Goal: Information Seeking & Learning: Learn about a topic

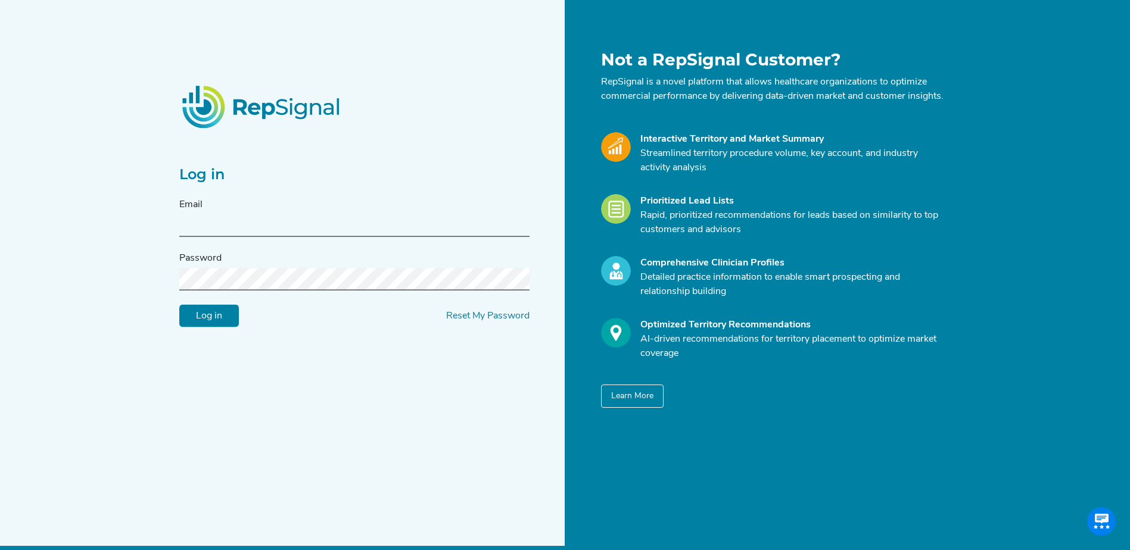
type input "[EMAIL_ADDRESS][DOMAIN_NAME]"
click at [216, 321] on input "Log in" at bounding box center [209, 316] width 60 height 23
click at [280, 298] on form "Email Password Log in Reset My Password" at bounding box center [354, 263] width 350 height 130
click at [242, 229] on input "text" at bounding box center [354, 226] width 350 height 22
type input "jalwin@conformalmedical.com"
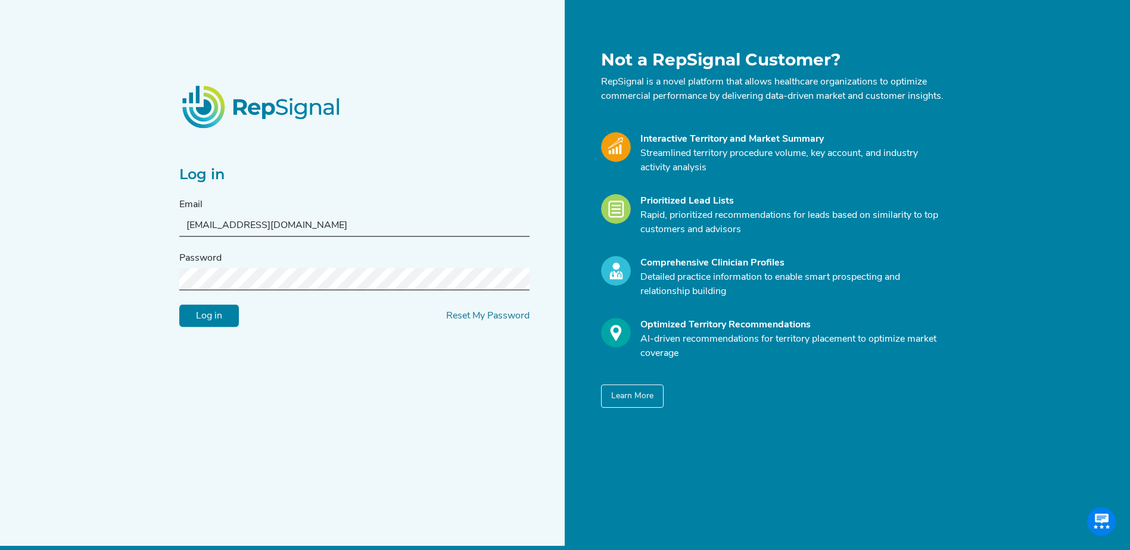
click at [122, 289] on div "Log in Email jalwin@conformalmedical.com Password Log in Reset My Password Not …" at bounding box center [565, 285] width 1130 height 570
click at [179, 305] on input "Log in" at bounding box center [209, 316] width 60 height 23
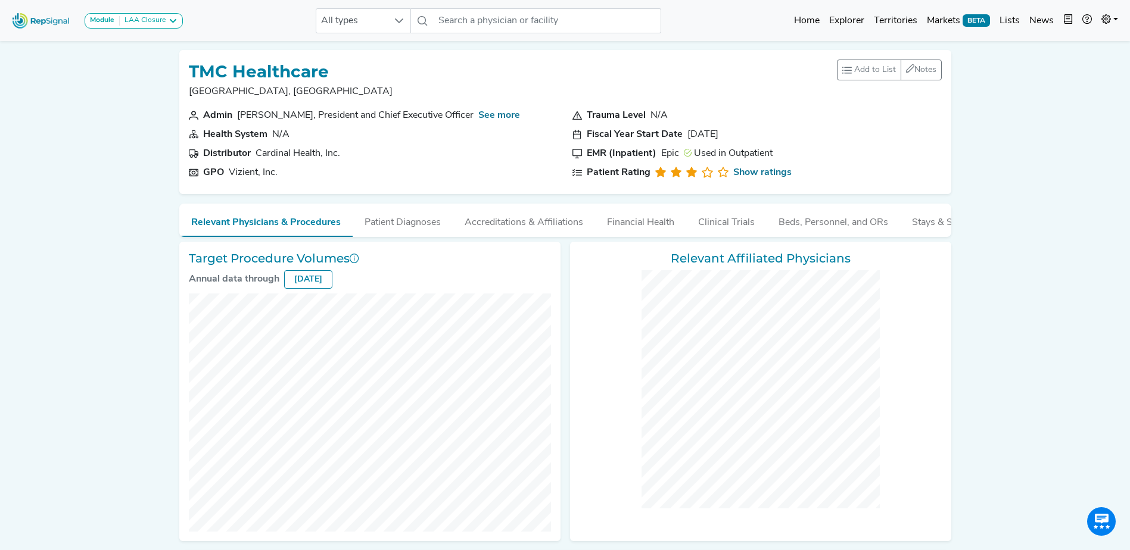
checkbox input "false"
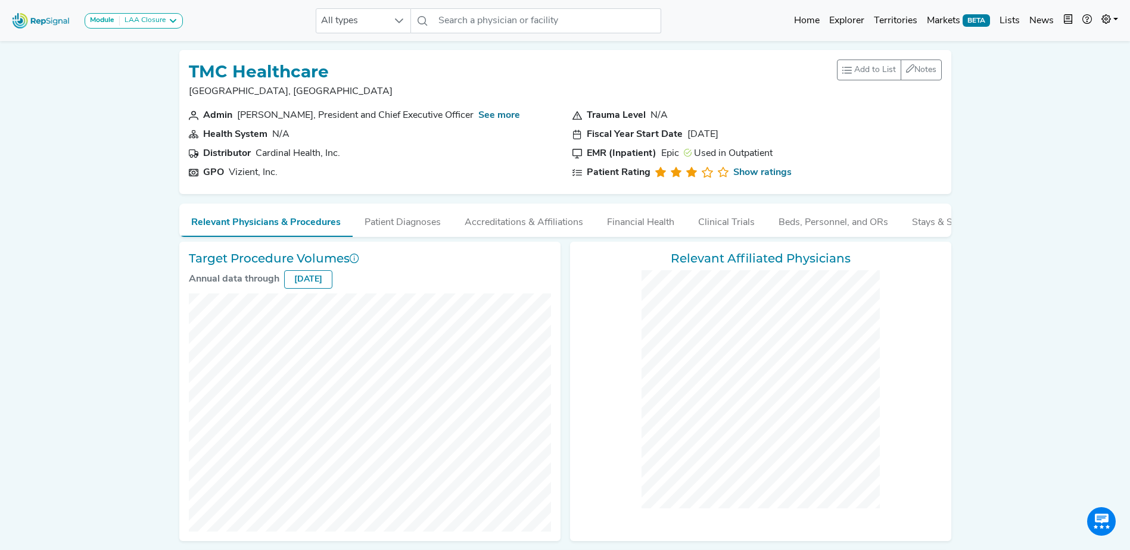
checkbox input "false"
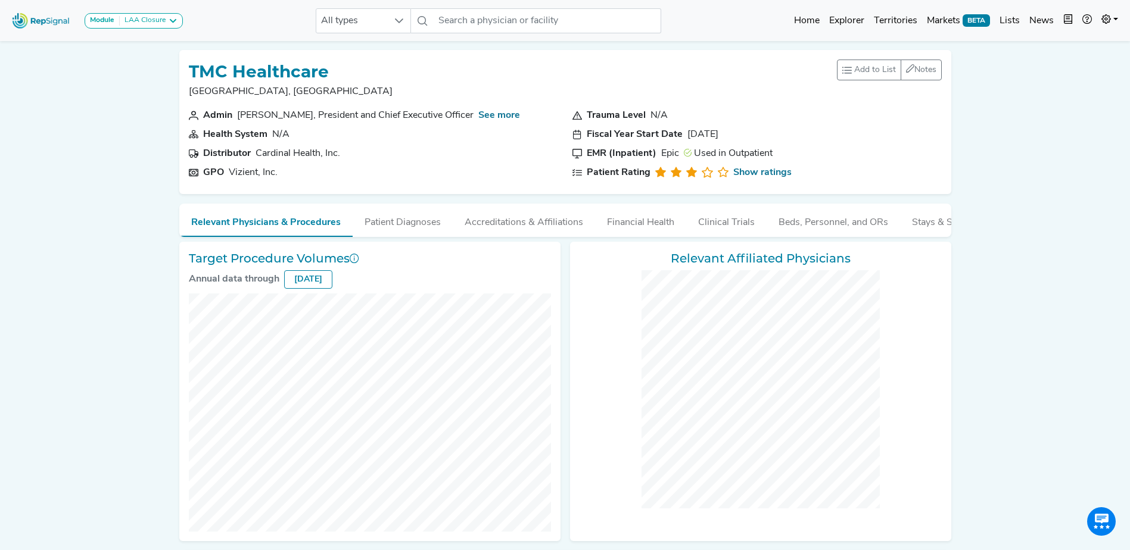
checkbox input "false"
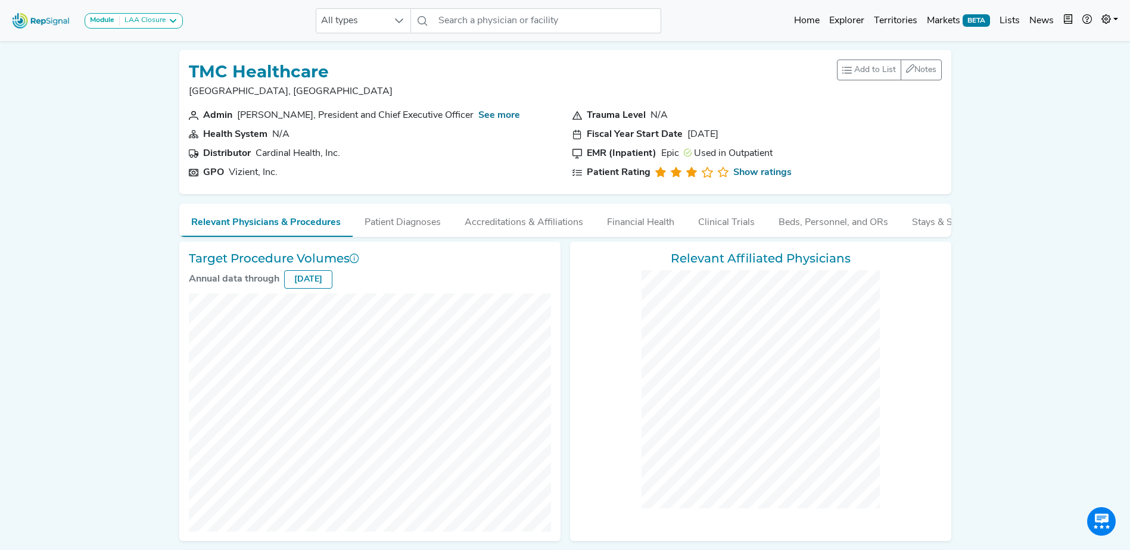
checkbox input "false"
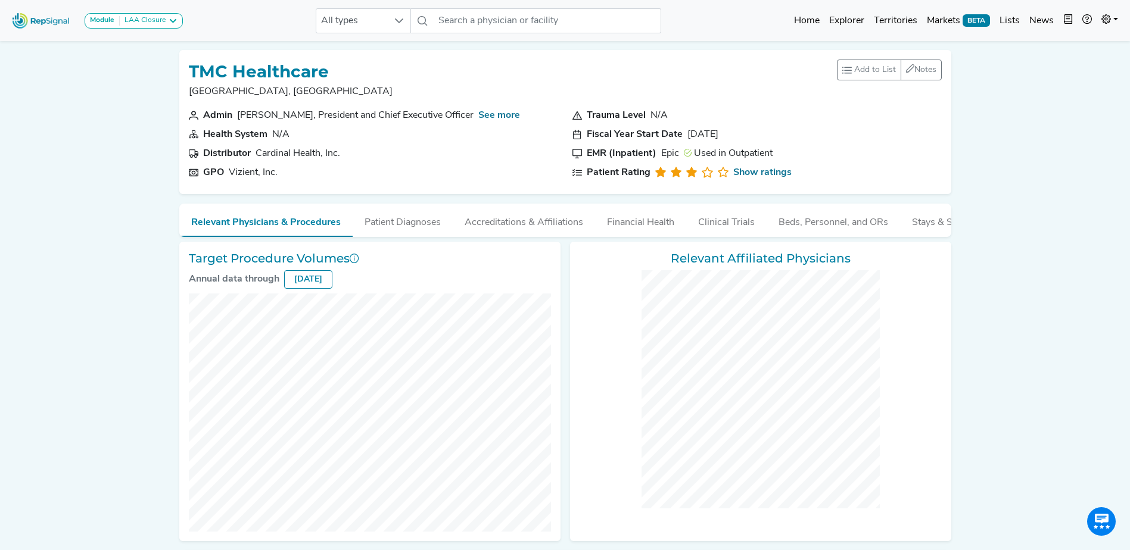
checkbox input "false"
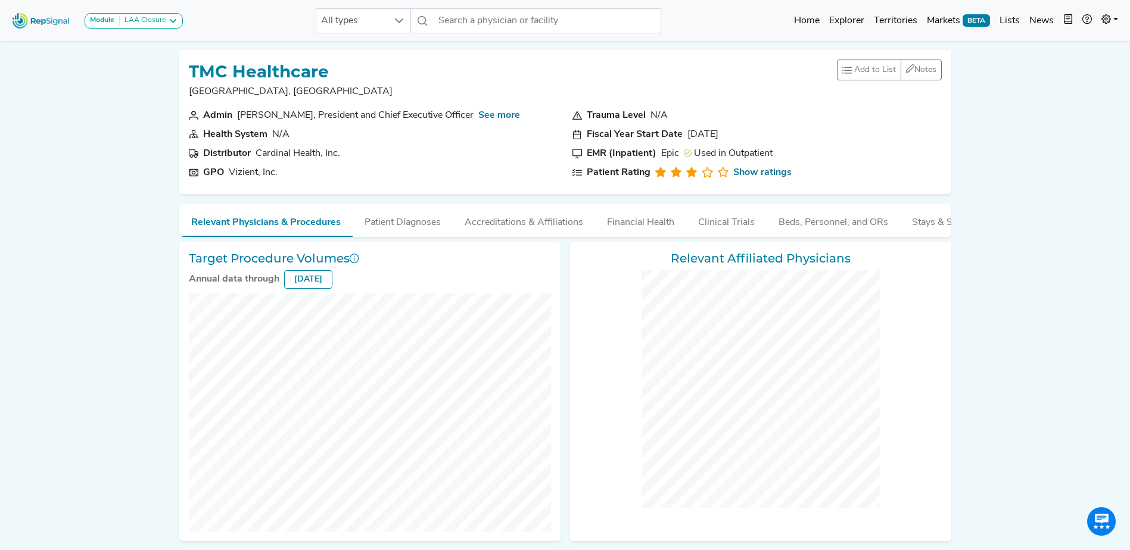
checkbox input "false"
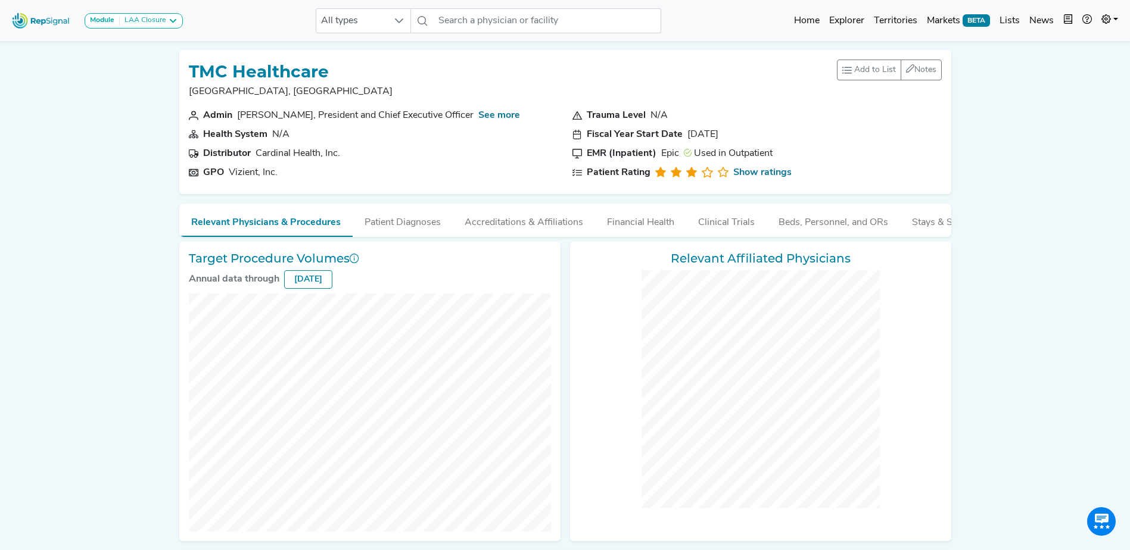
checkbox input "false"
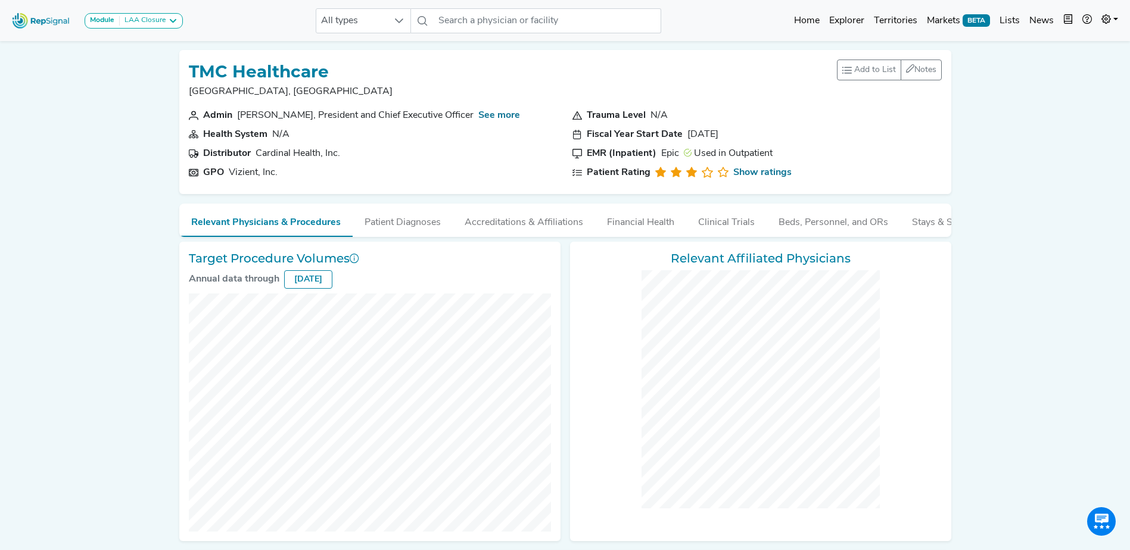
checkbox input "false"
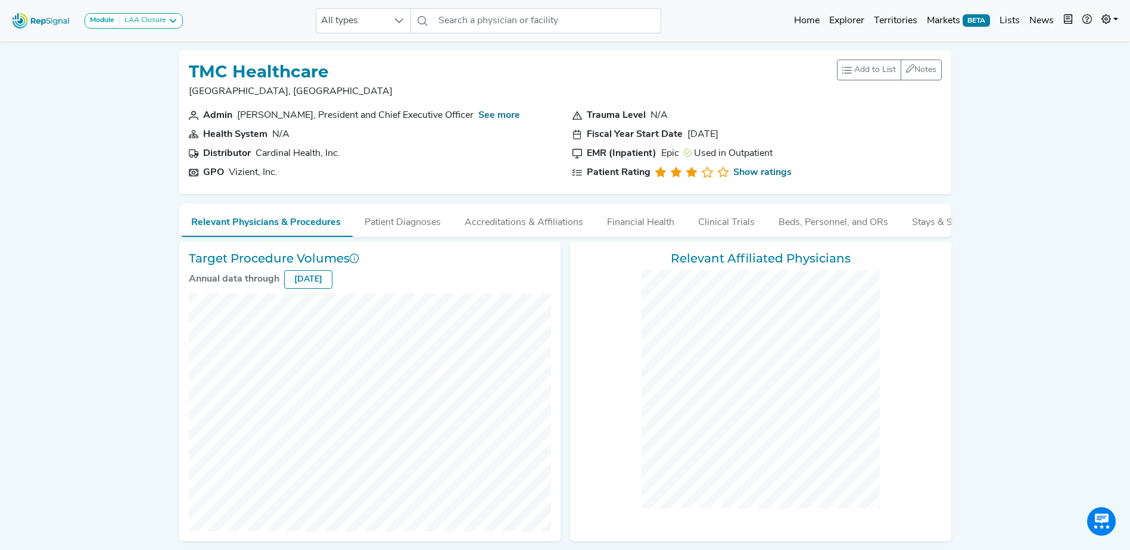
checkbox input "false"
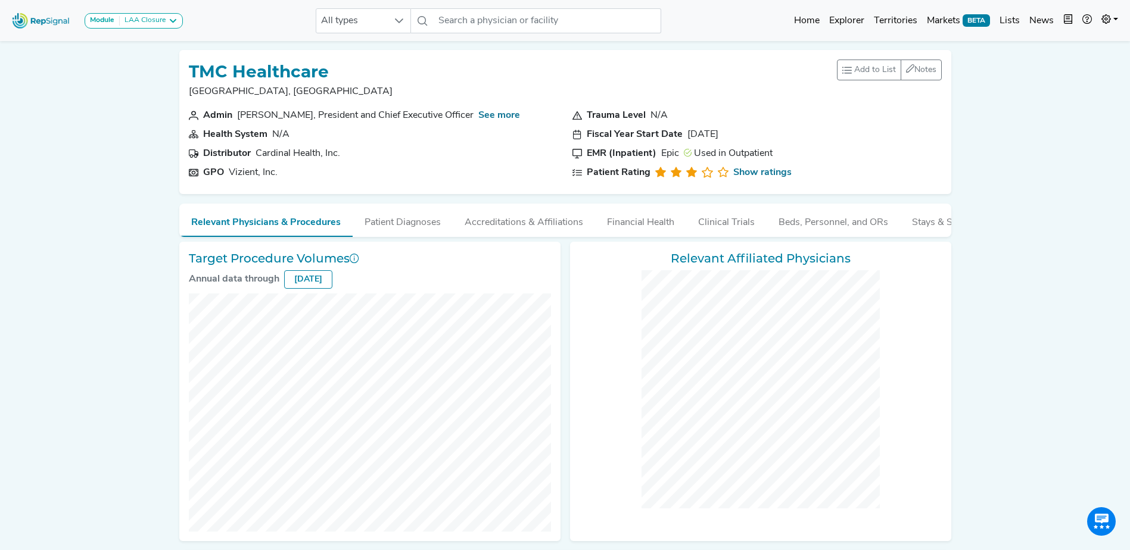
checkbox input "false"
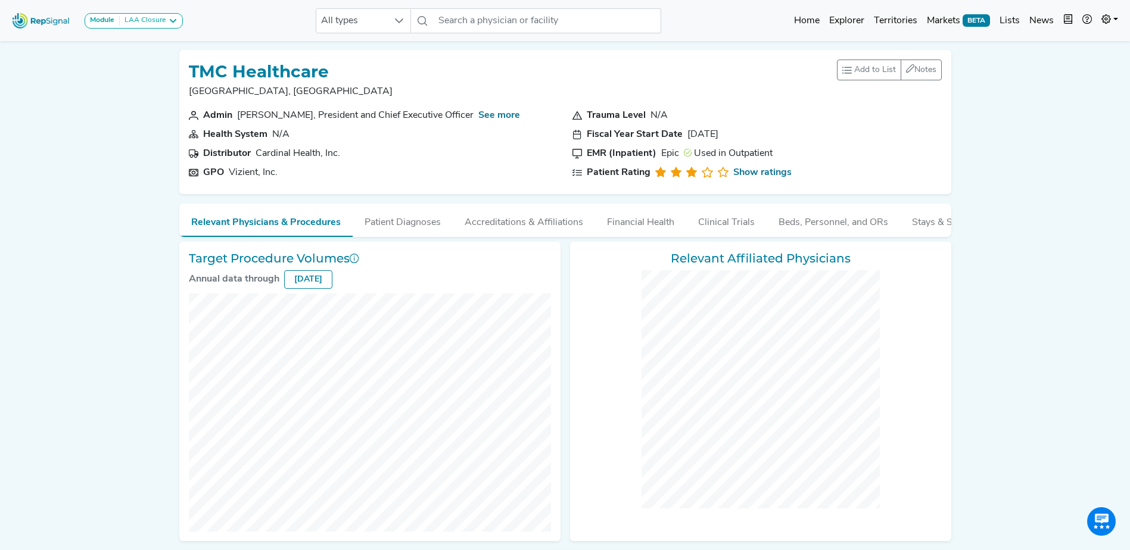
checkbox input "false"
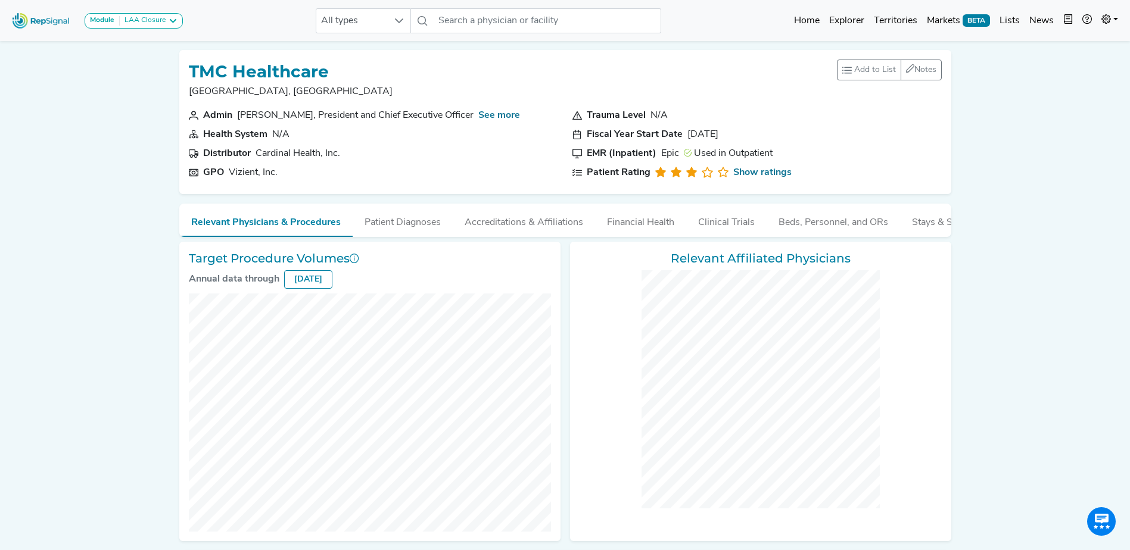
checkbox input "false"
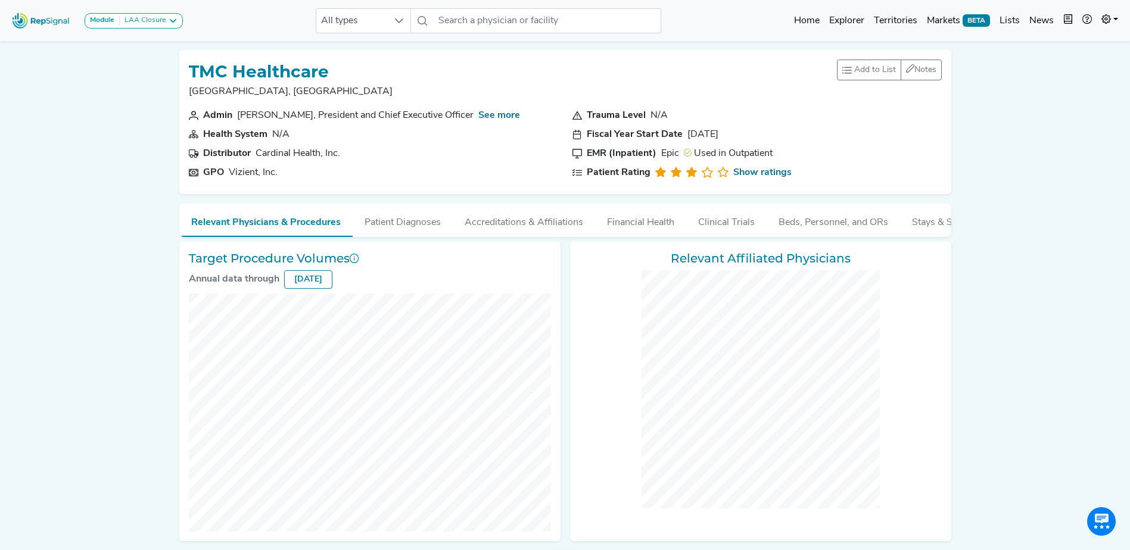
checkbox input "false"
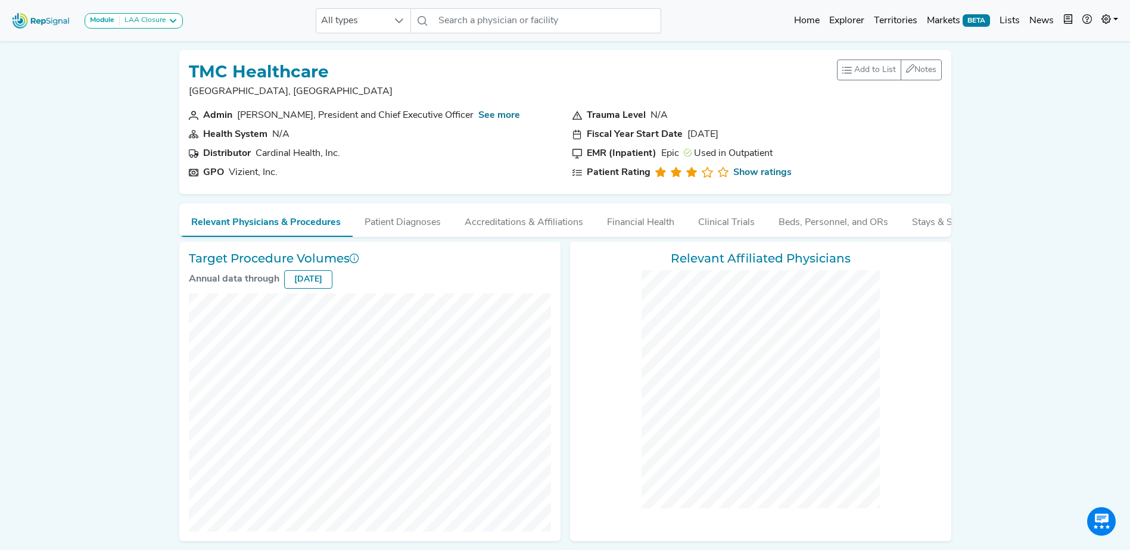
checkbox input "false"
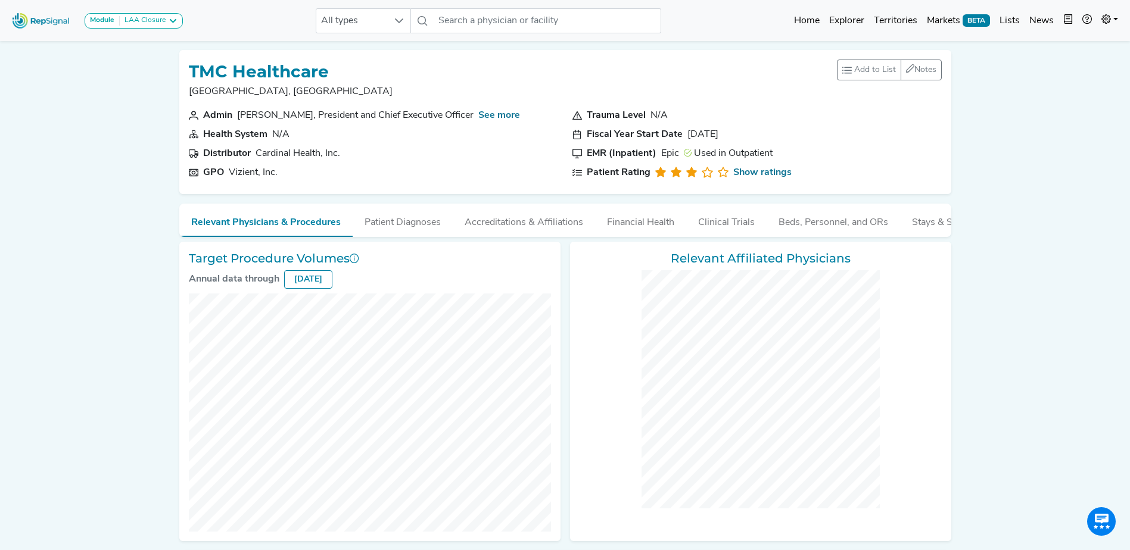
checkbox input "false"
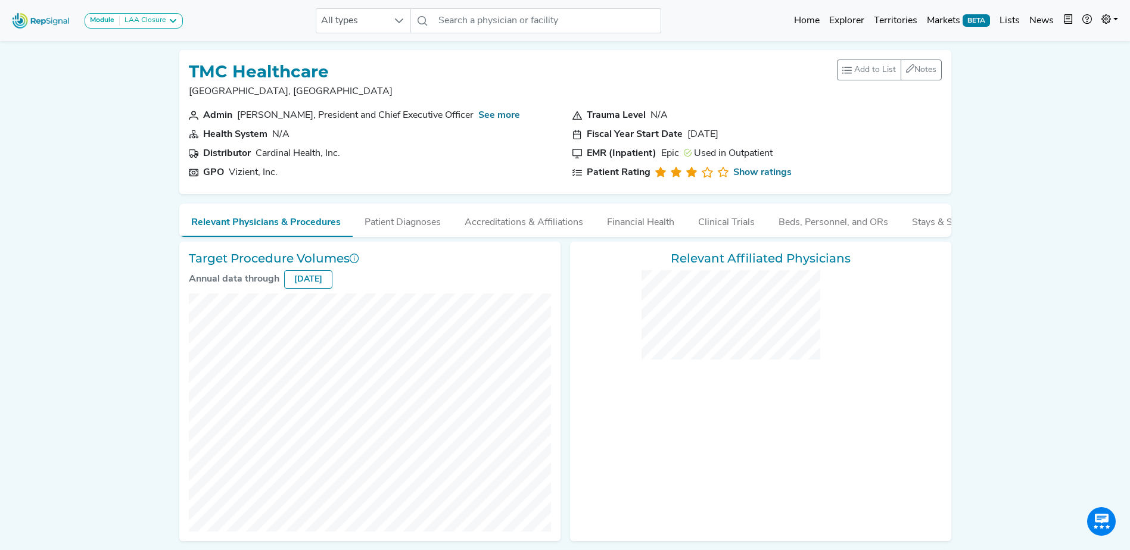
checkbox input "false"
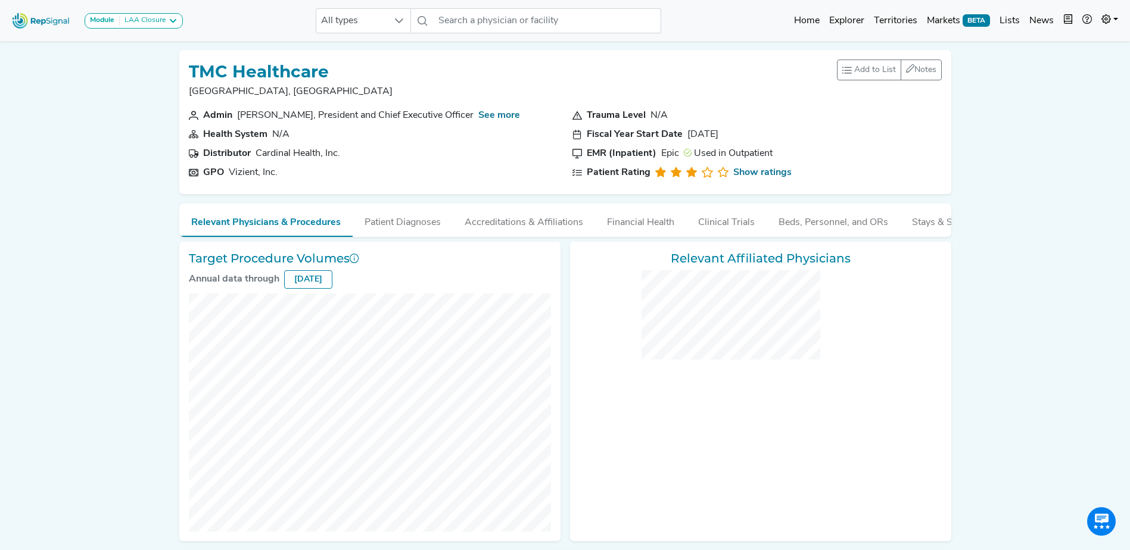
checkbox input "false"
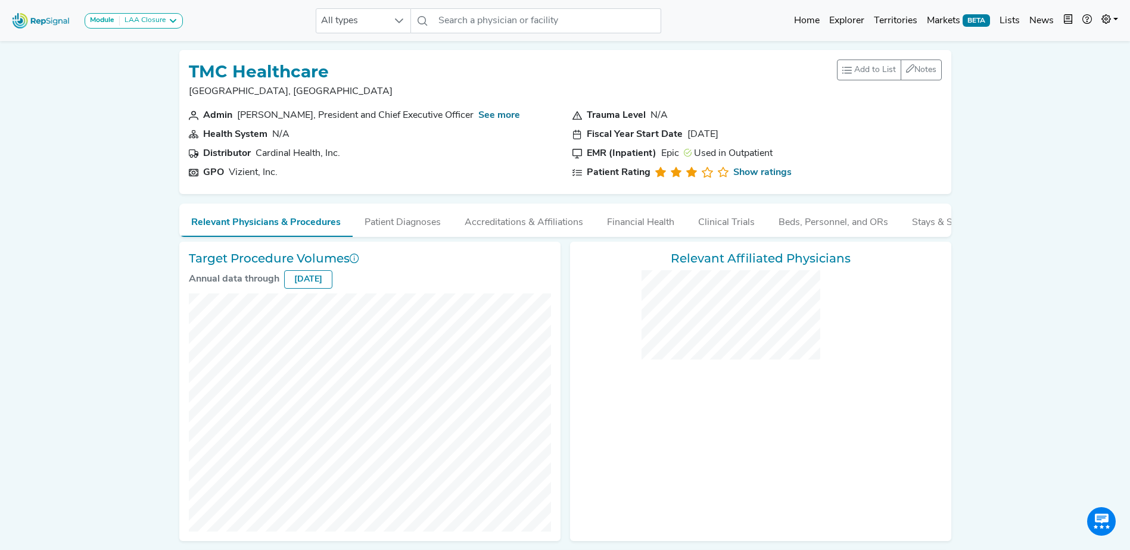
checkbox input "false"
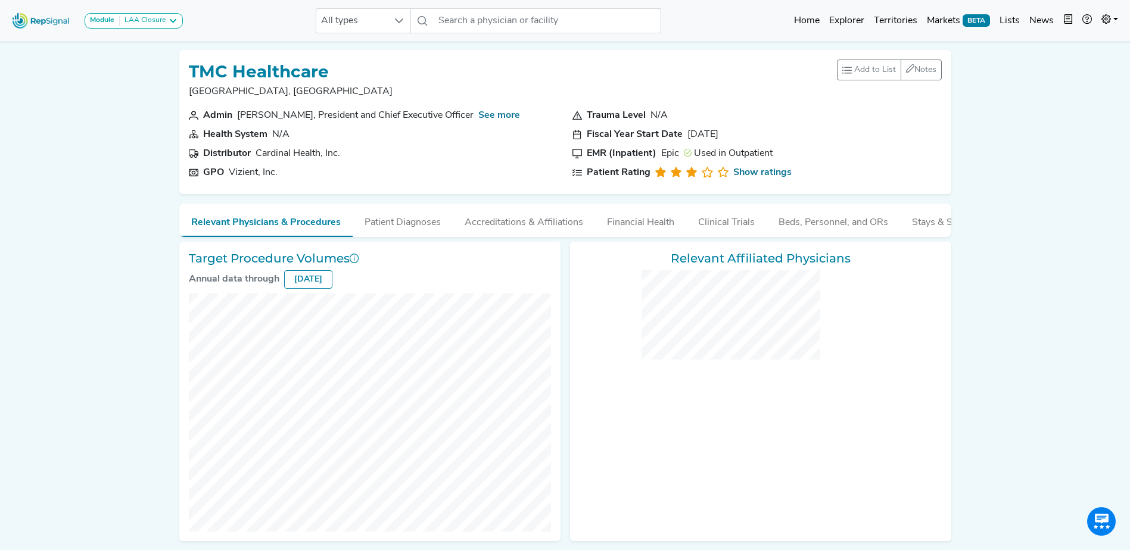
checkbox input "false"
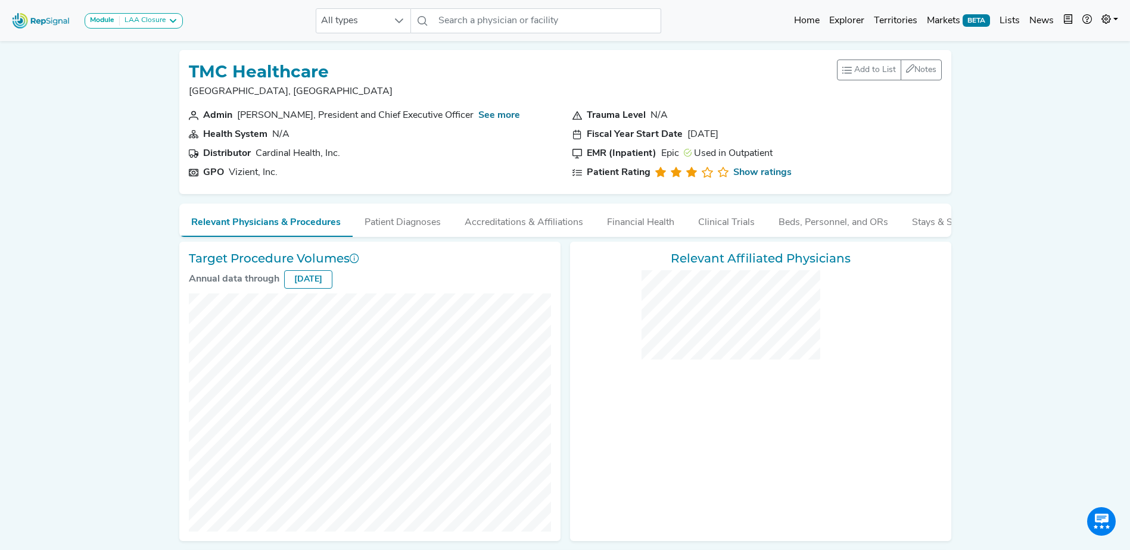
checkbox input "false"
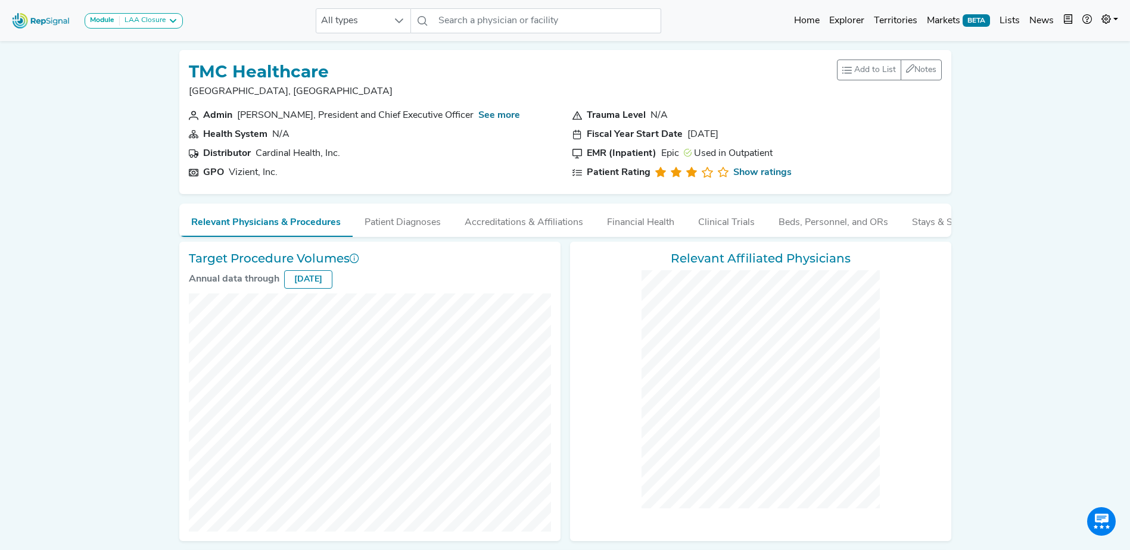
click at [51, 20] on img at bounding box center [41, 21] width 68 height 26
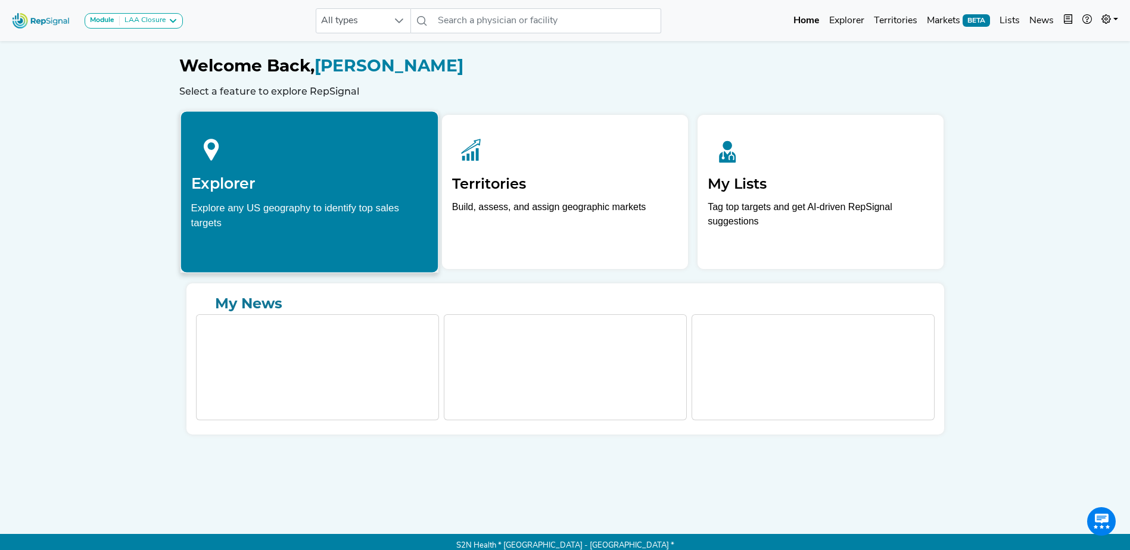
click at [285, 204] on div "Explore any US geography to identify top sales targets" at bounding box center [309, 215] width 237 height 30
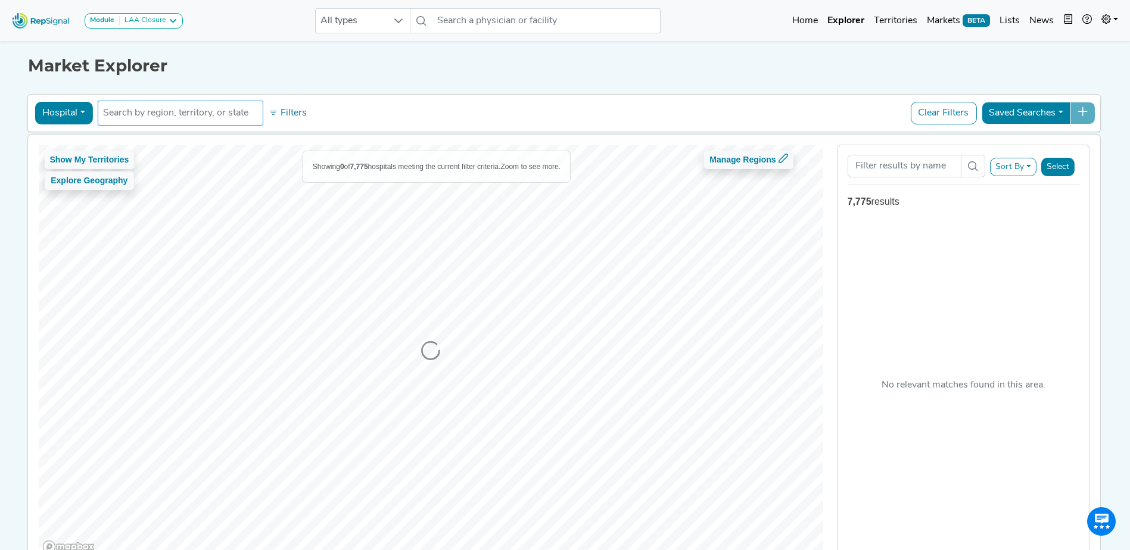
click at [171, 116] on input "text" at bounding box center [180, 113] width 155 height 14
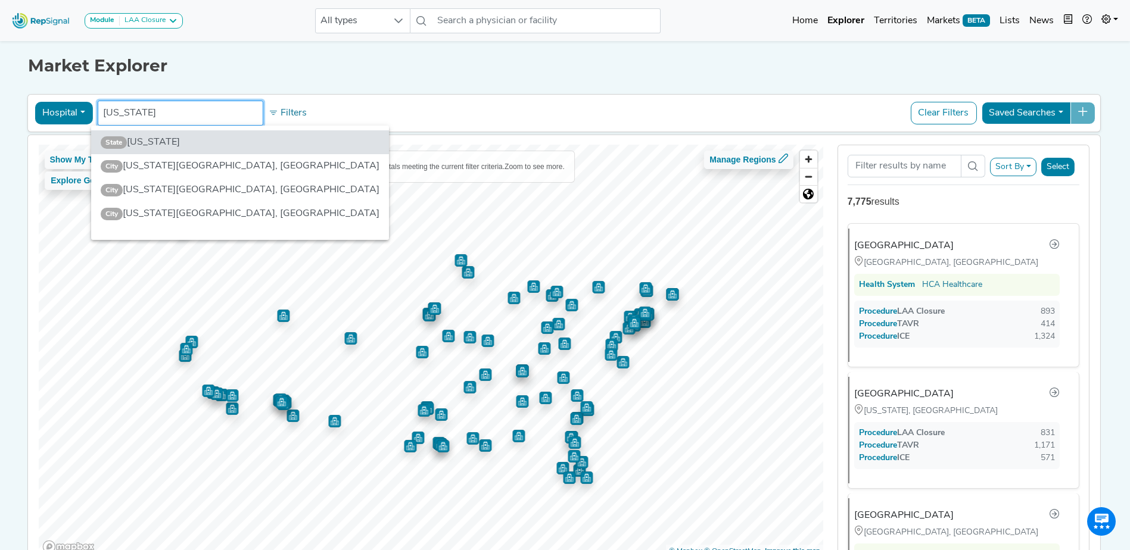
type input "maryland"
click at [155, 144] on li "State Maryland" at bounding box center [240, 142] width 298 height 24
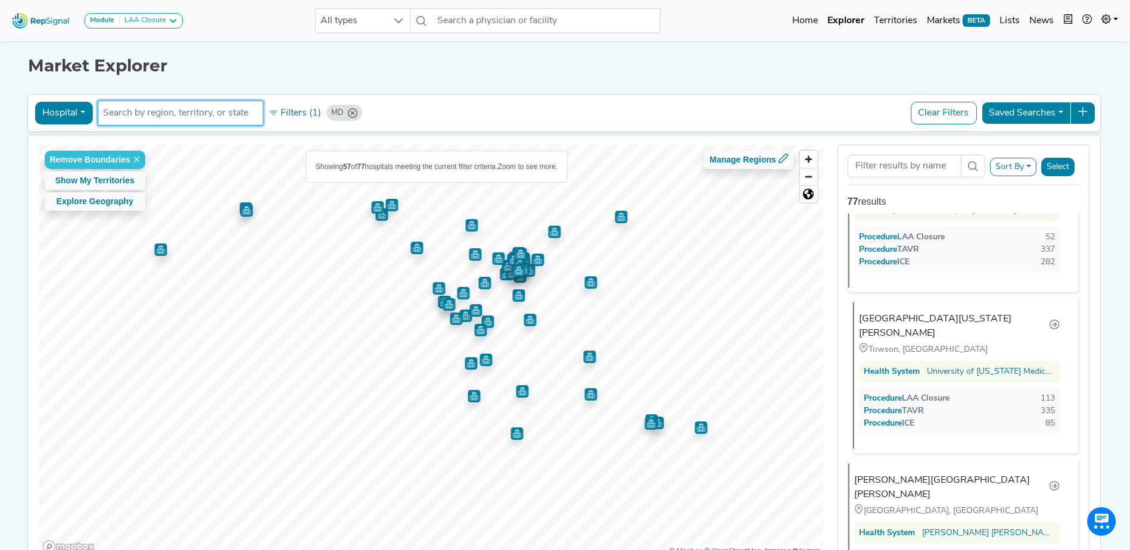
scroll to position [179, 0]
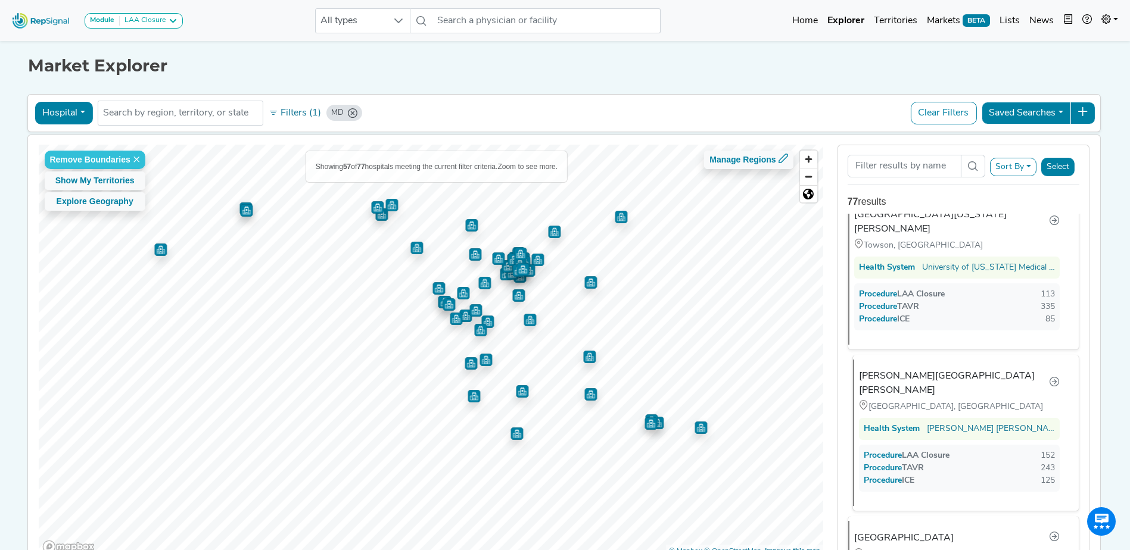
click at [934, 379] on div "Johns Hopkins Hospital" at bounding box center [954, 383] width 190 height 29
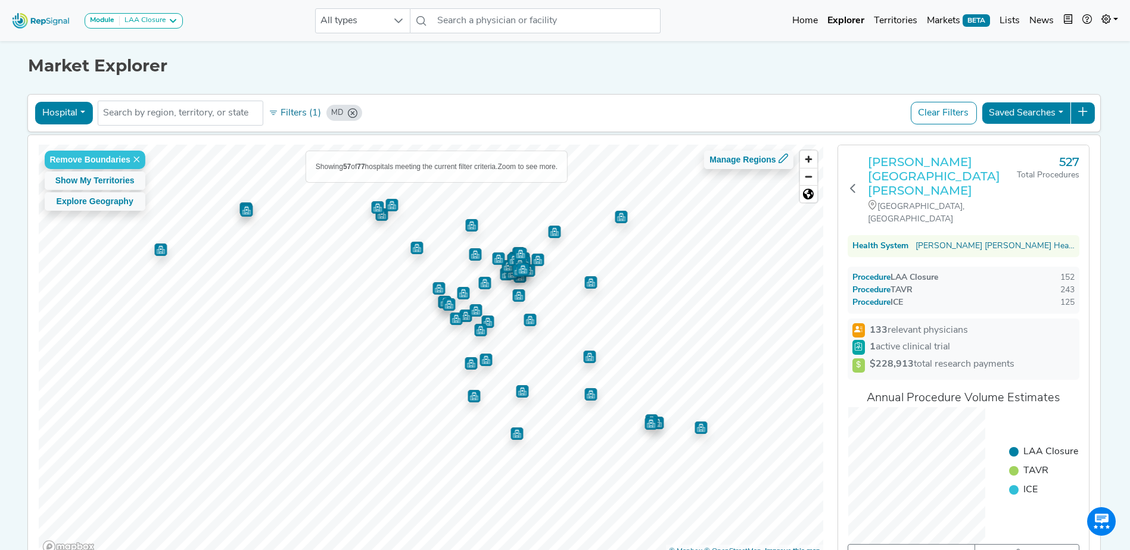
click at [951, 161] on h3 "Johns Hopkins Hospital" at bounding box center [942, 176] width 149 height 43
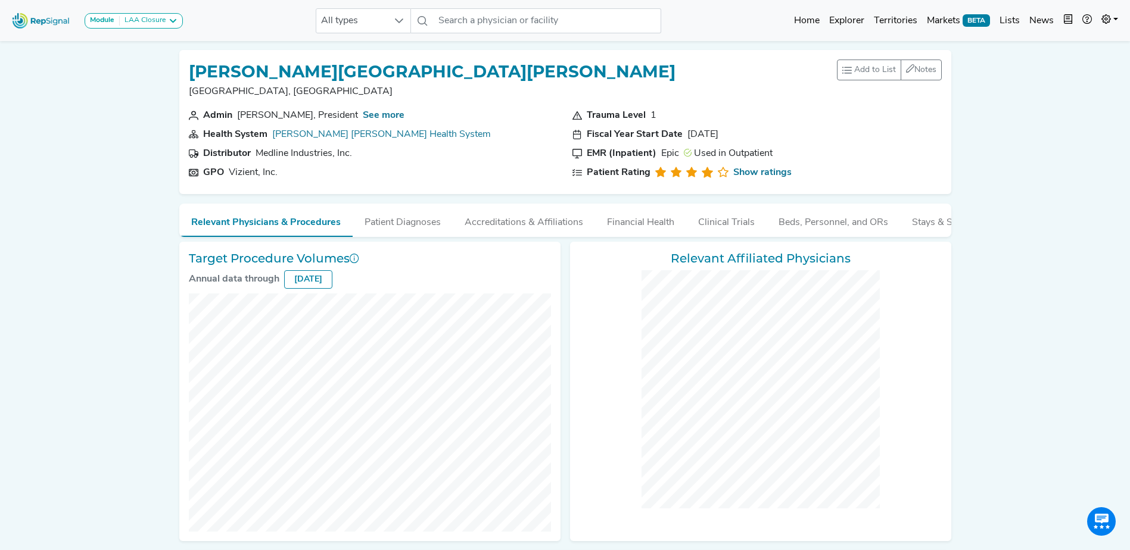
scroll to position [415, 0]
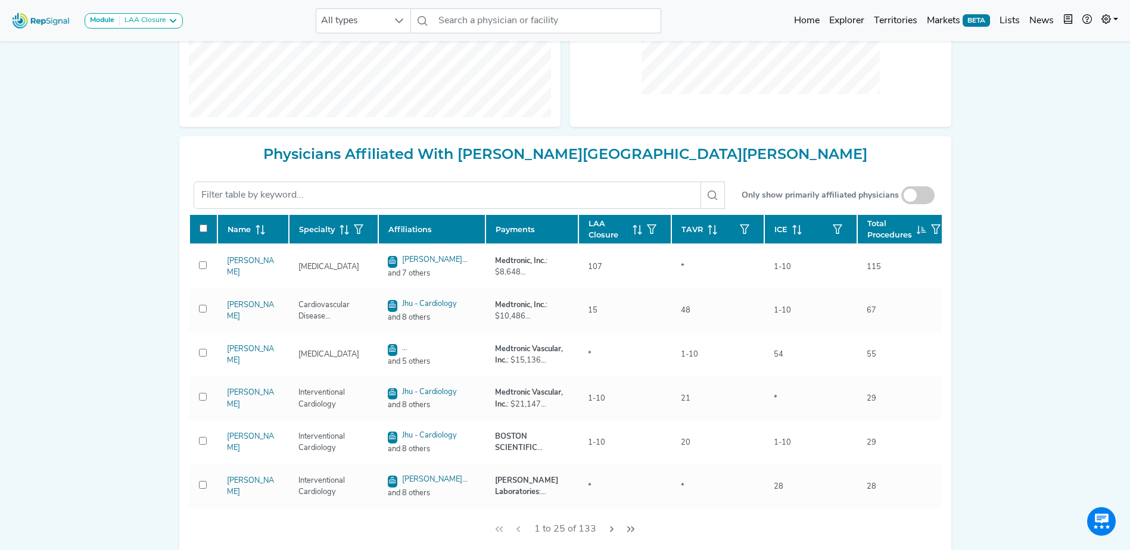
drag, startPoint x: 52, startPoint y: 20, endPoint x: 61, endPoint y: 19, distance: 9.0
click at [51, 19] on img at bounding box center [41, 21] width 68 height 26
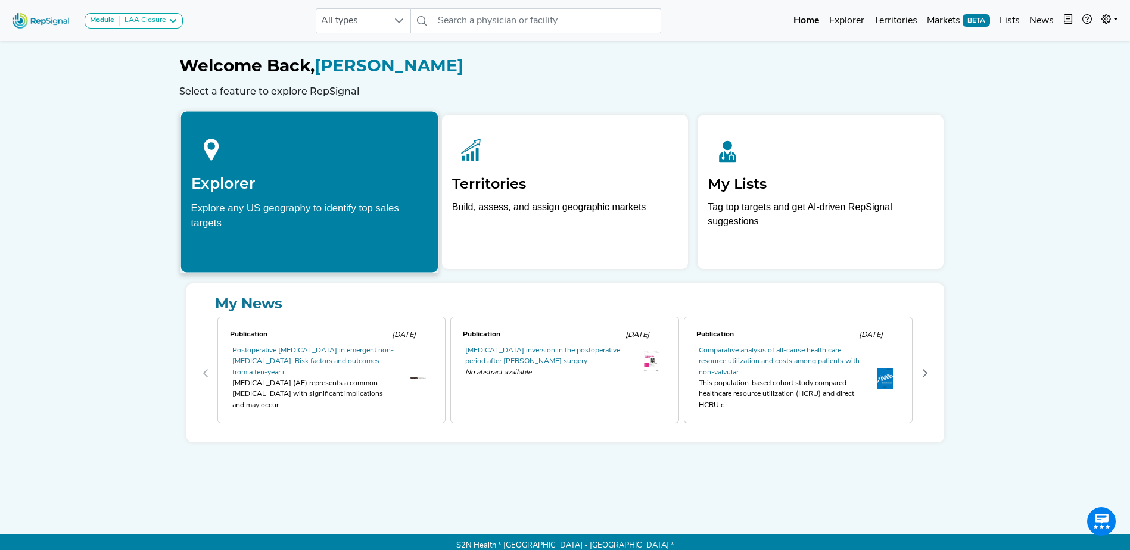
click at [279, 207] on div "Explore any US geography to identify top sales targets" at bounding box center [309, 215] width 237 height 30
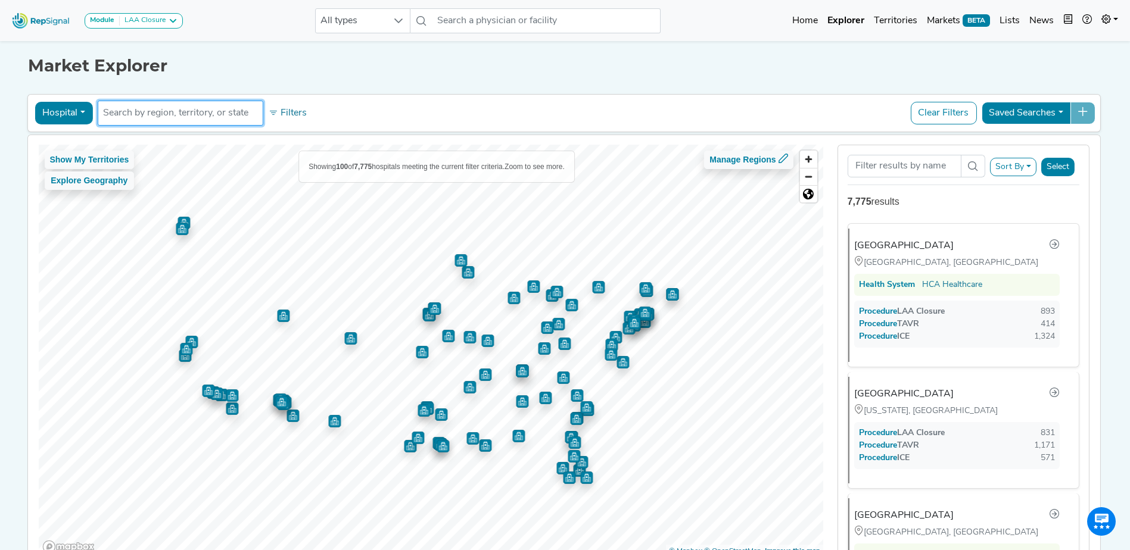
click at [178, 116] on input "text" at bounding box center [180, 113] width 155 height 14
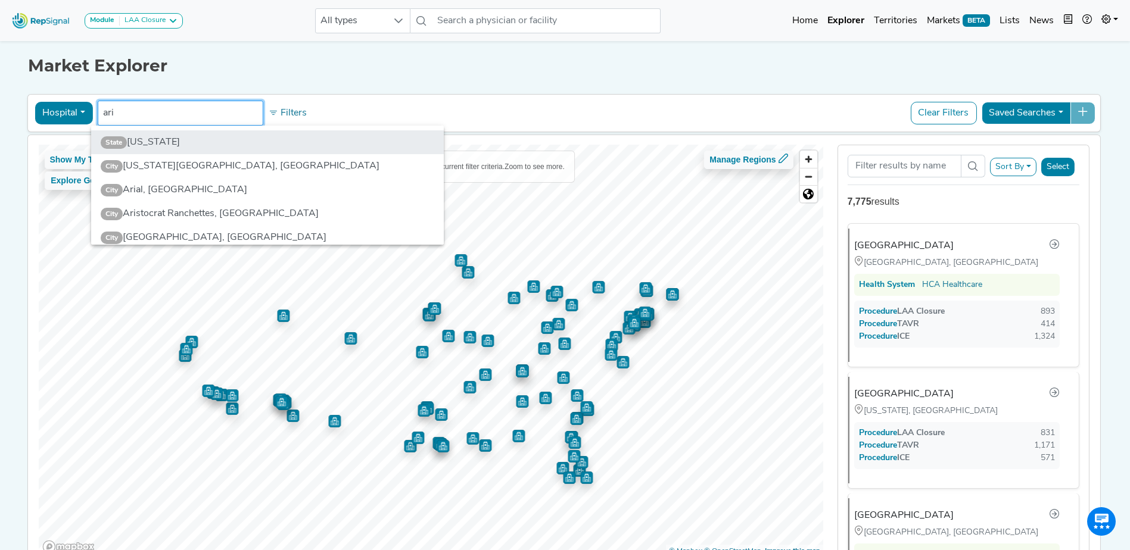
type input "ari"
click at [134, 141] on li "State Arizona" at bounding box center [267, 142] width 353 height 24
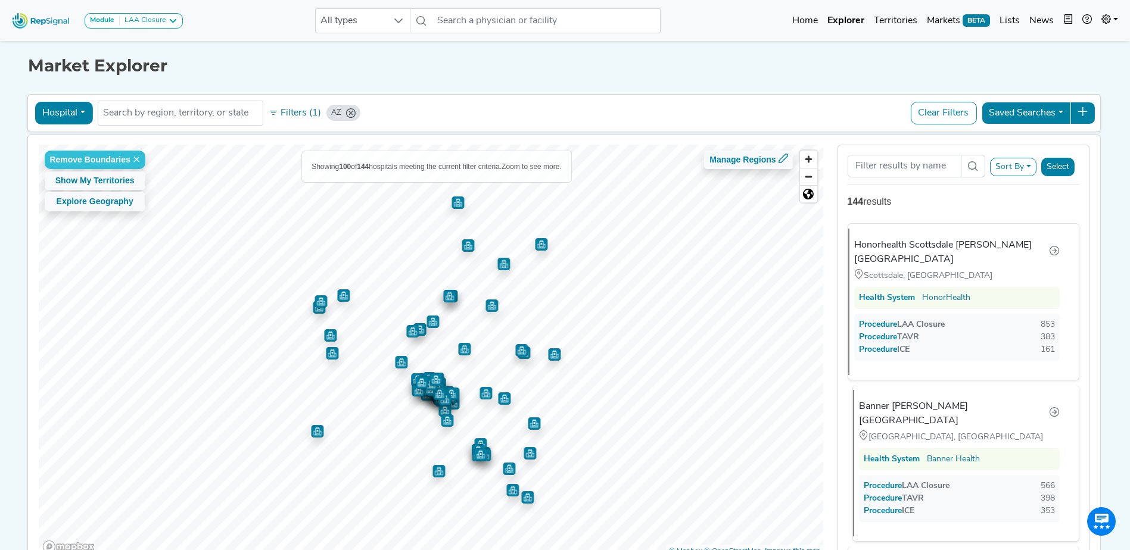
click at [967, 406] on div "Banner Boswell Medical Center" at bounding box center [954, 414] width 190 height 29
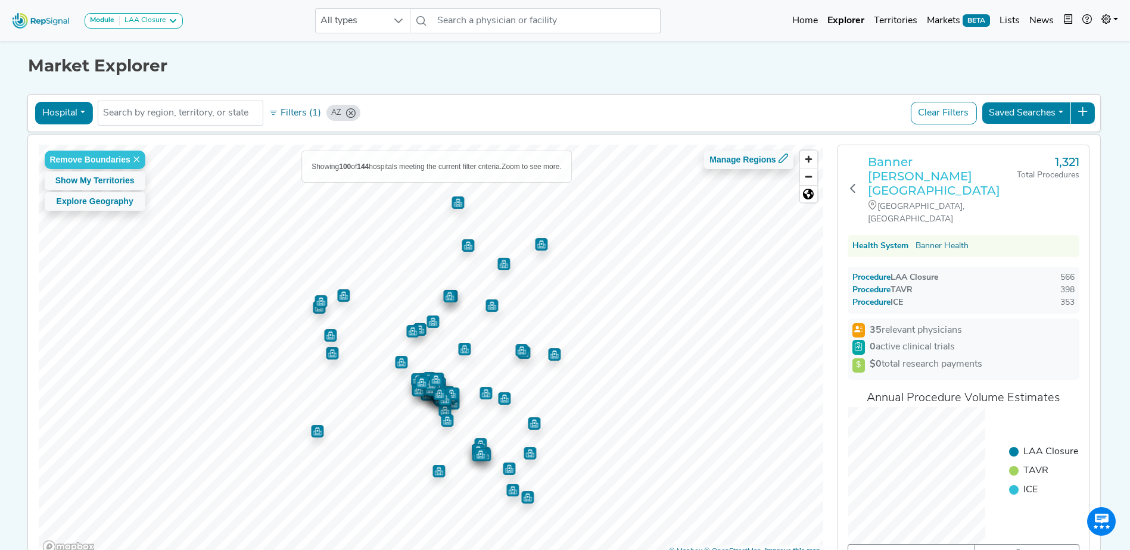
click at [892, 176] on h3 "Banner Boswell Medical Center" at bounding box center [942, 176] width 149 height 43
click at [855, 183] on icon at bounding box center [853, 188] width 10 height 10
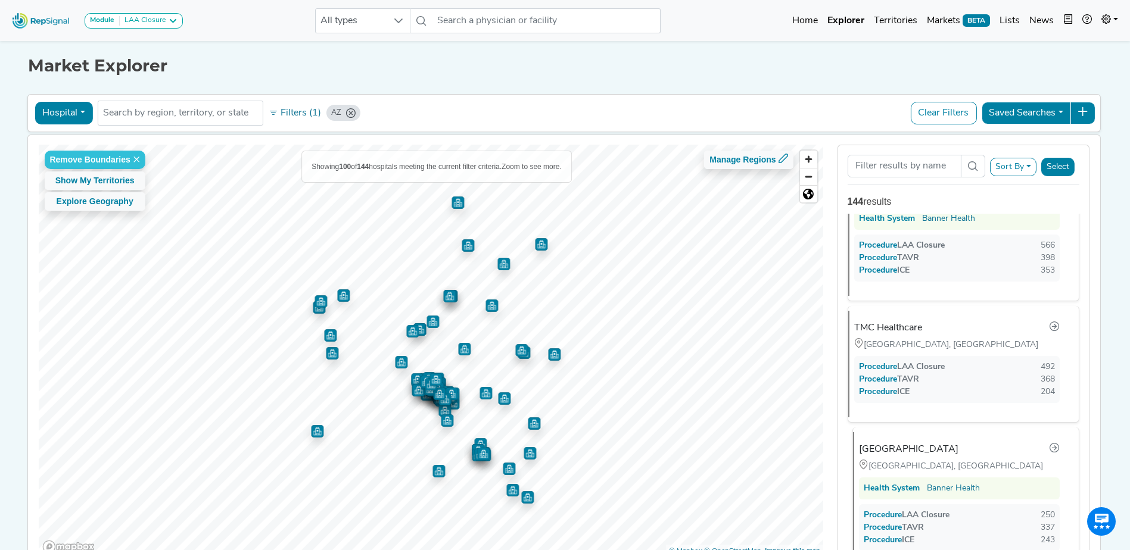
scroll to position [268, 0]
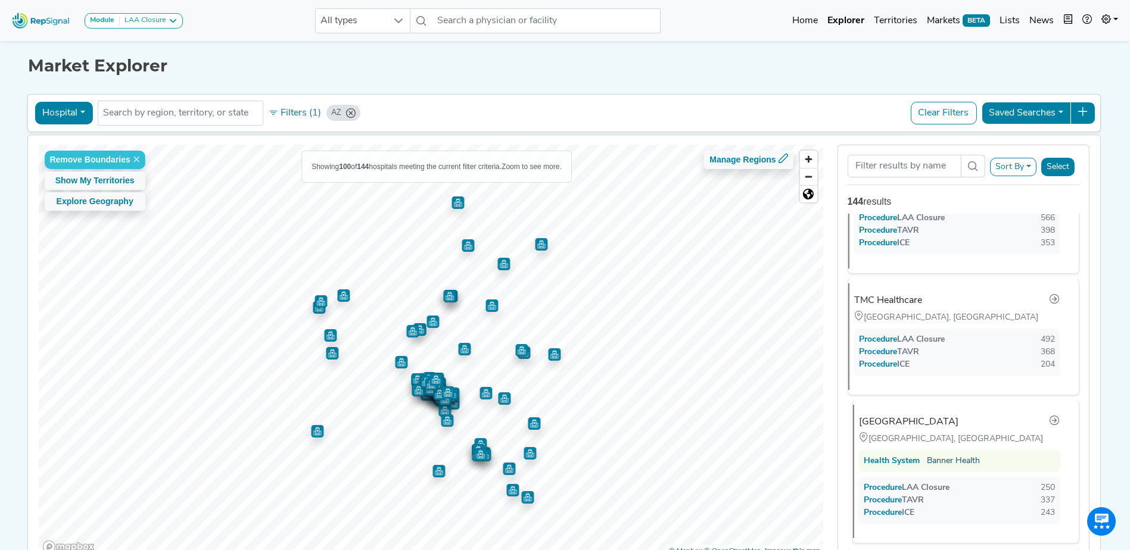
click at [958, 455] on link "Banner Health" at bounding box center [953, 461] width 53 height 13
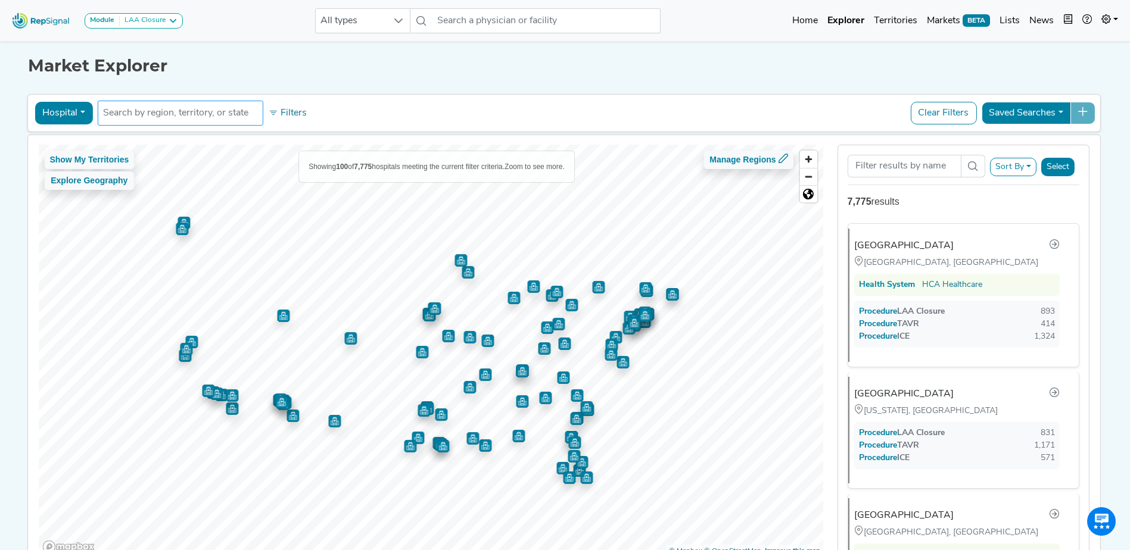
click at [222, 116] on input "text" at bounding box center [180, 113] width 155 height 14
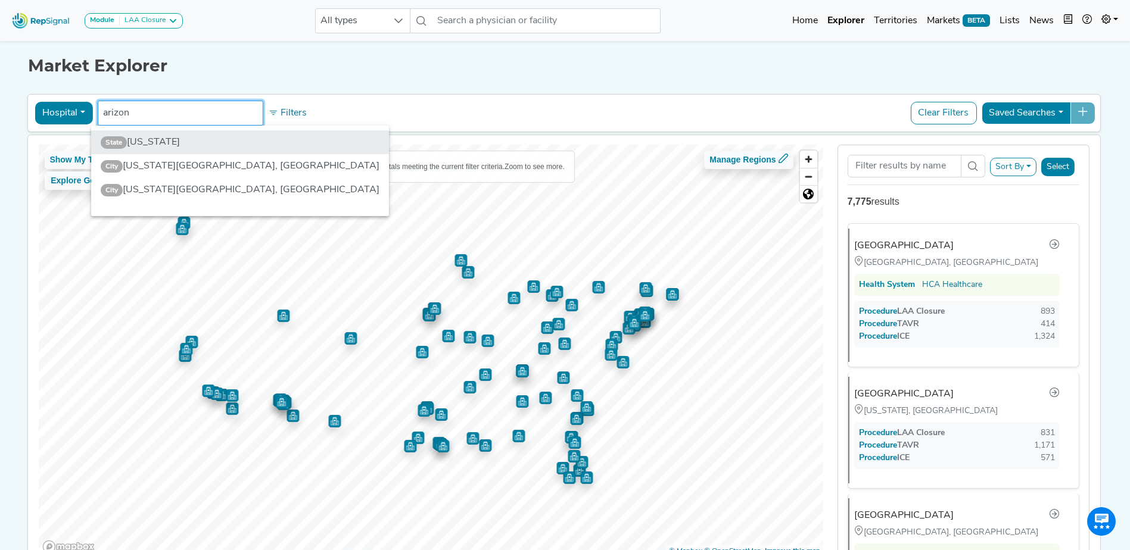
type input "arizon"
click at [151, 141] on li "State Arizona" at bounding box center [240, 142] width 298 height 24
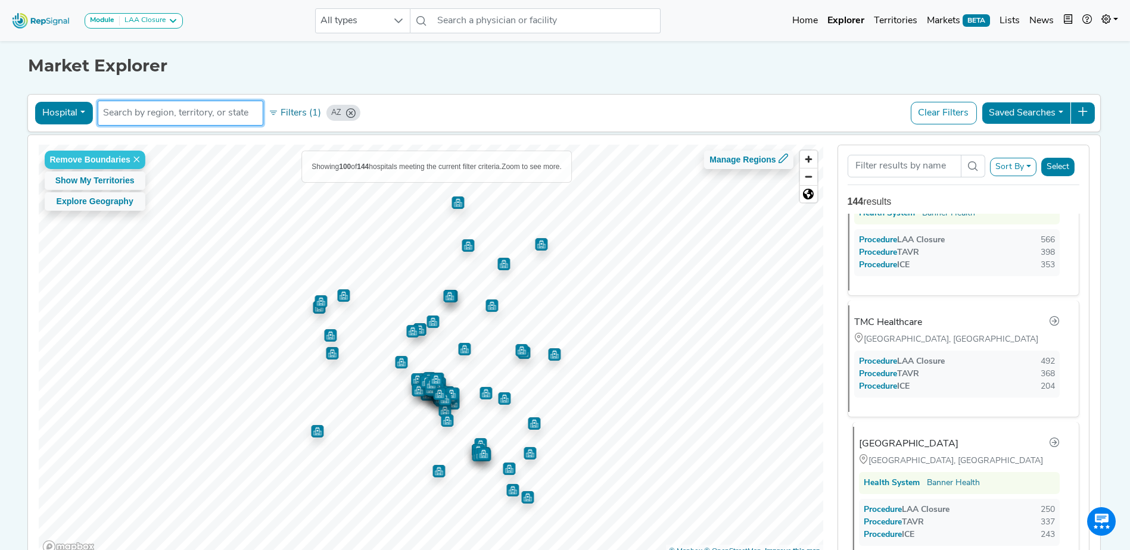
scroll to position [268, 0]
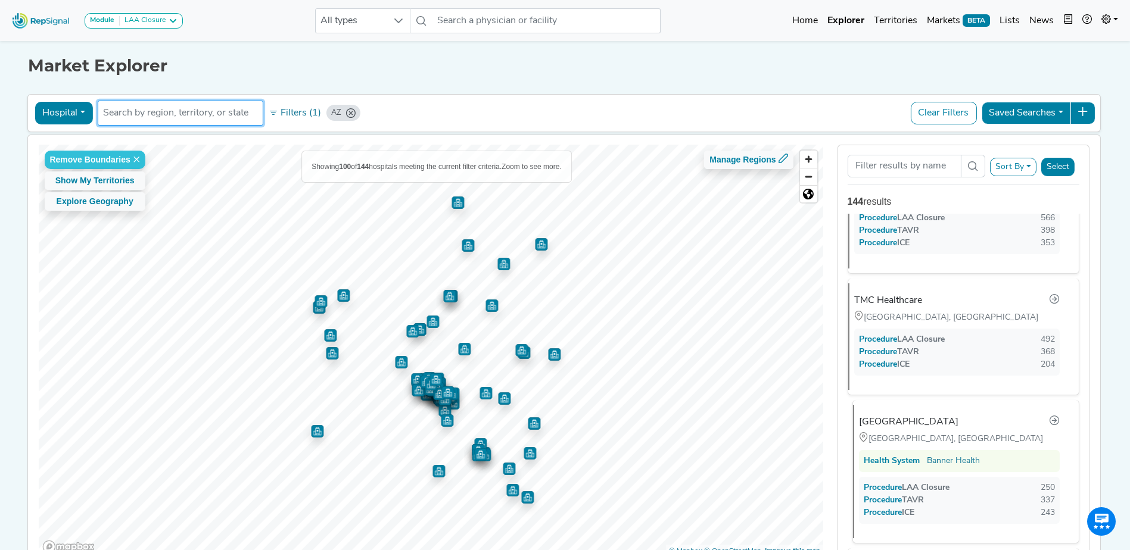
click at [887, 415] on div "Banner Heart Hospital" at bounding box center [908, 422] width 99 height 14
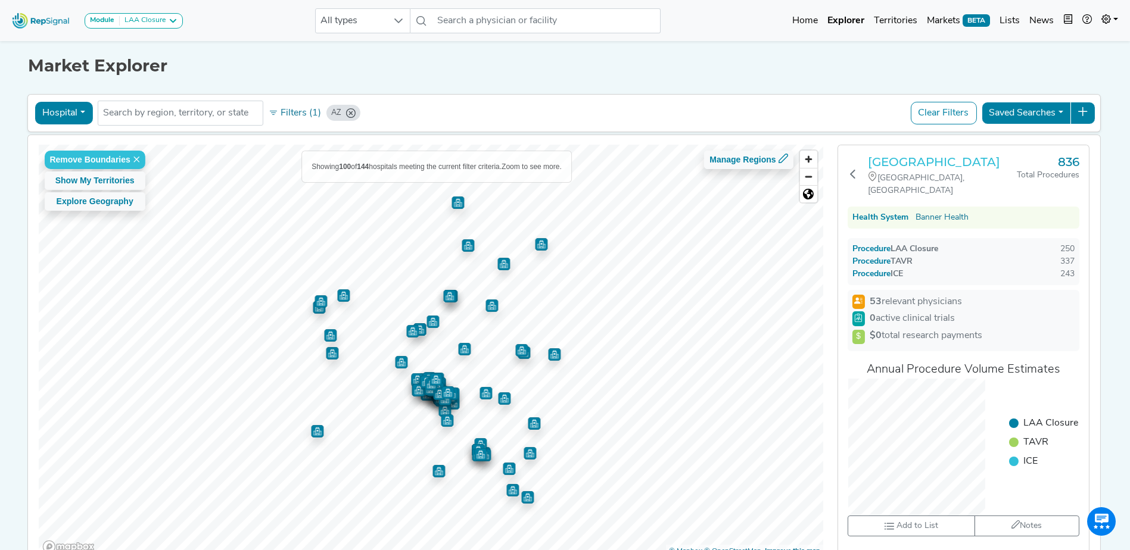
click at [918, 155] on h3 "Banner Heart Hospital" at bounding box center [942, 162] width 149 height 14
click at [854, 170] on icon at bounding box center [853, 174] width 10 height 10
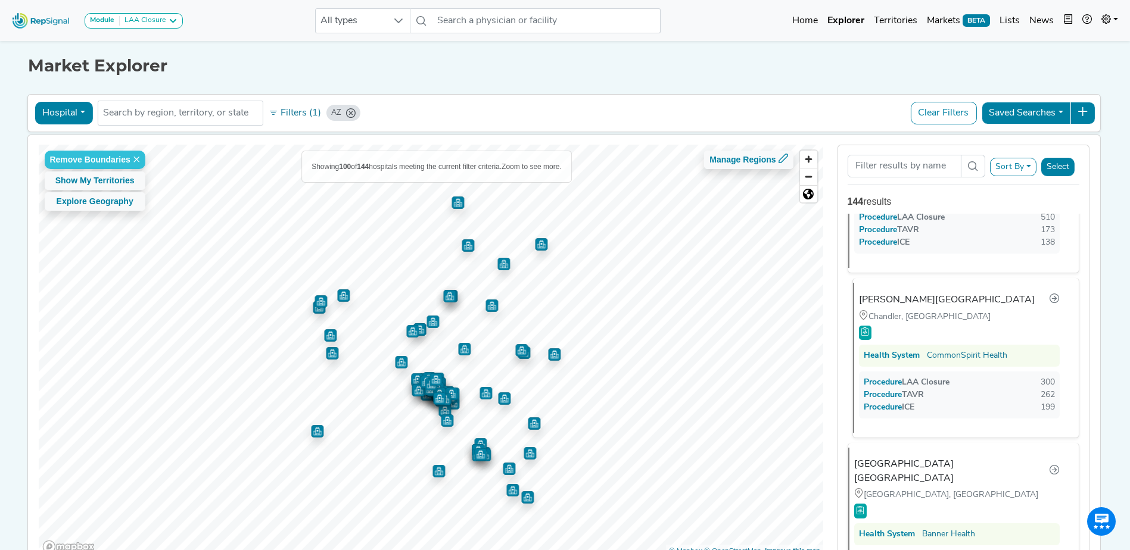
scroll to position [715, 0]
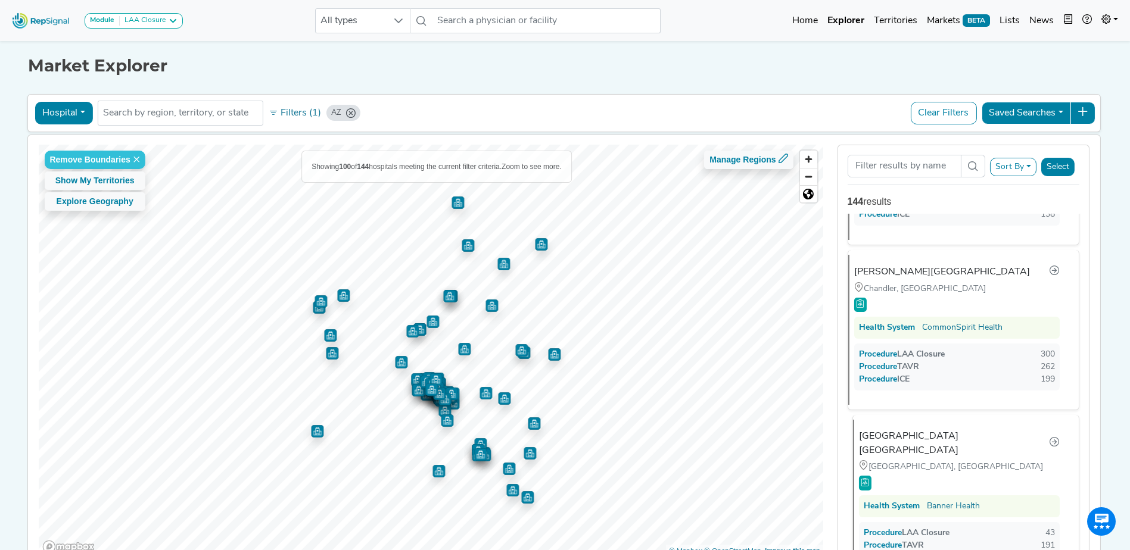
click at [923, 429] on div "[GEOGRAPHIC_DATA] [GEOGRAPHIC_DATA]" at bounding box center [954, 443] width 190 height 29
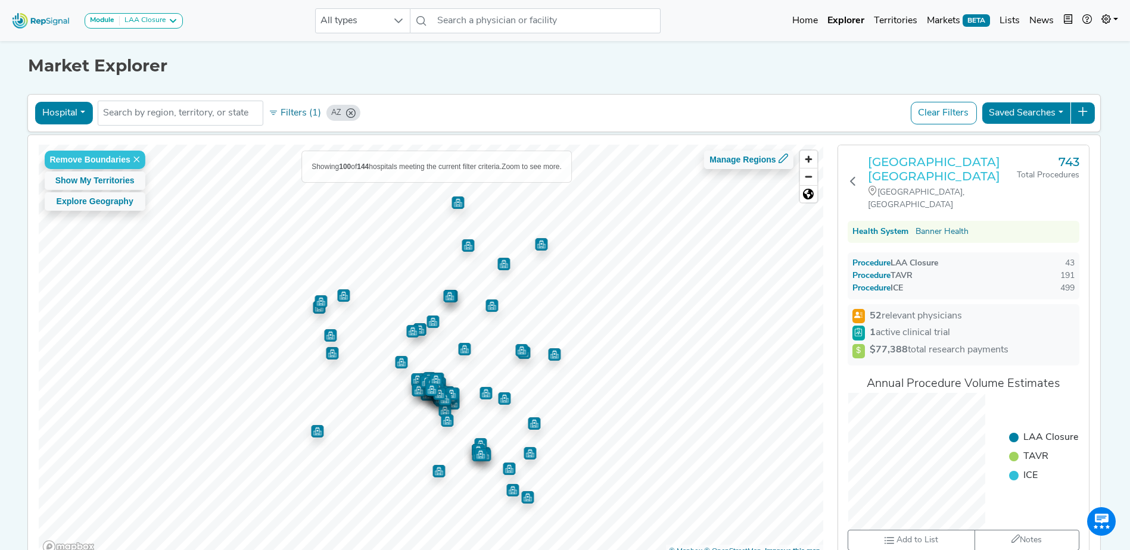
click at [935, 170] on h3 "[GEOGRAPHIC_DATA] [GEOGRAPHIC_DATA]" at bounding box center [942, 169] width 149 height 29
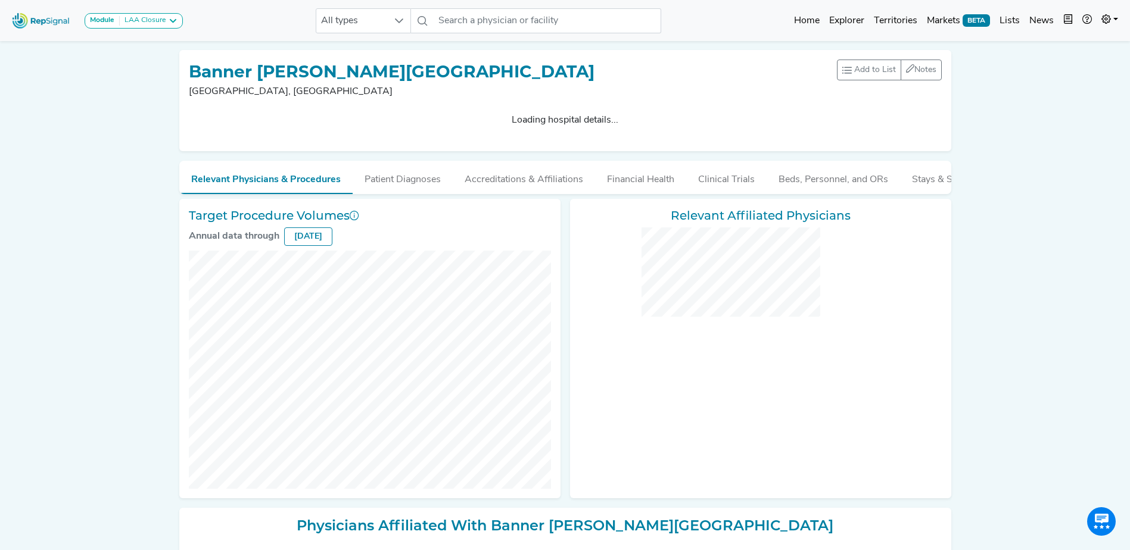
checkbox input "false"
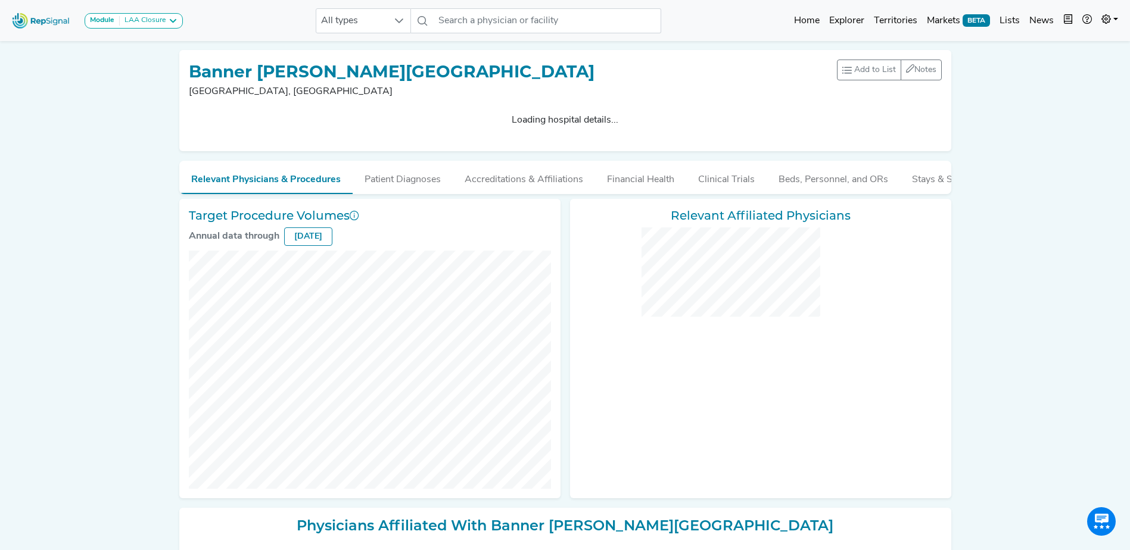
checkbox input "false"
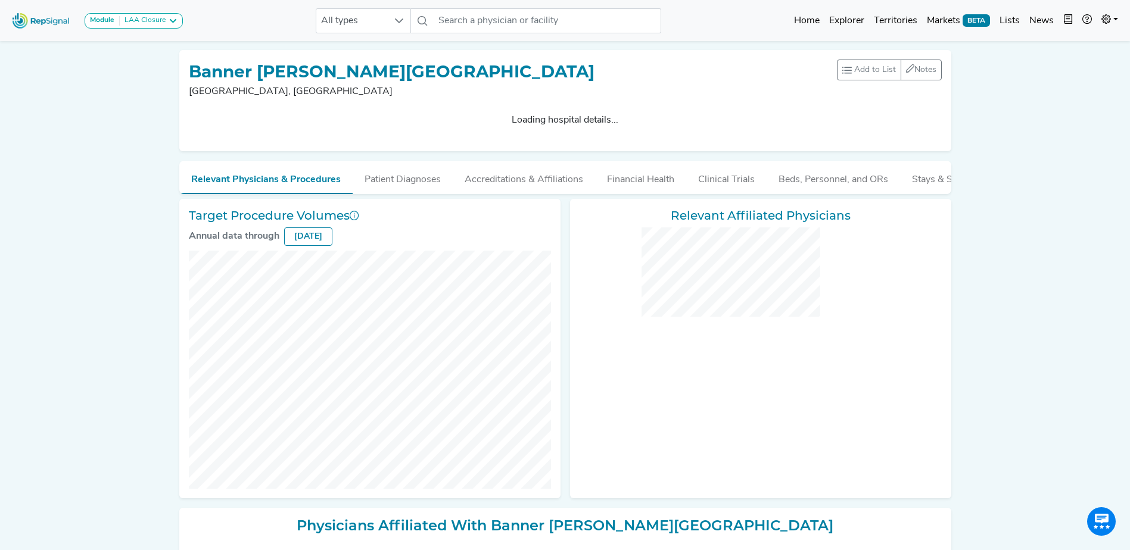
checkbox input "false"
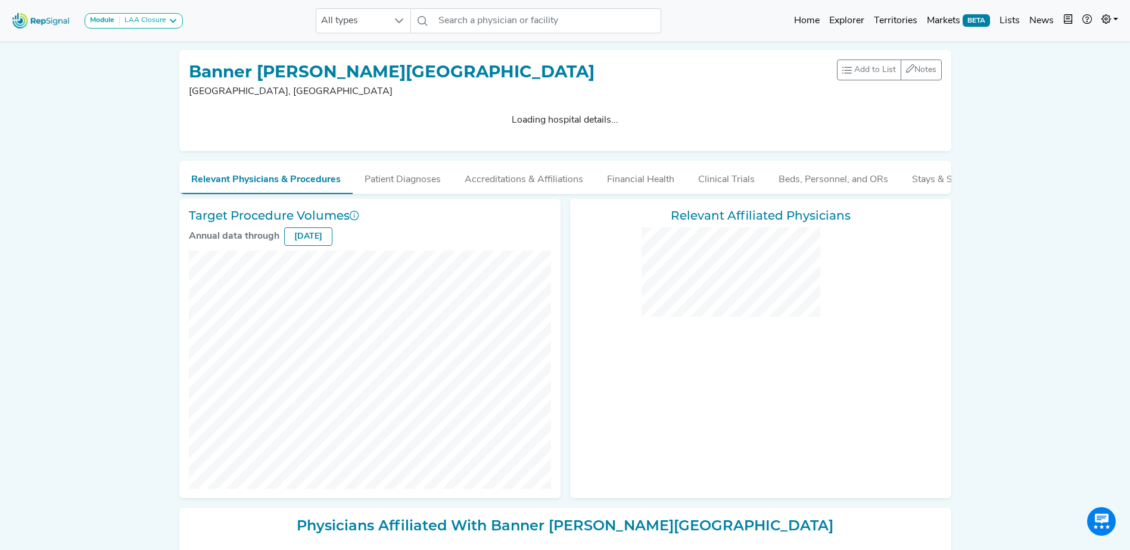
checkbox input "false"
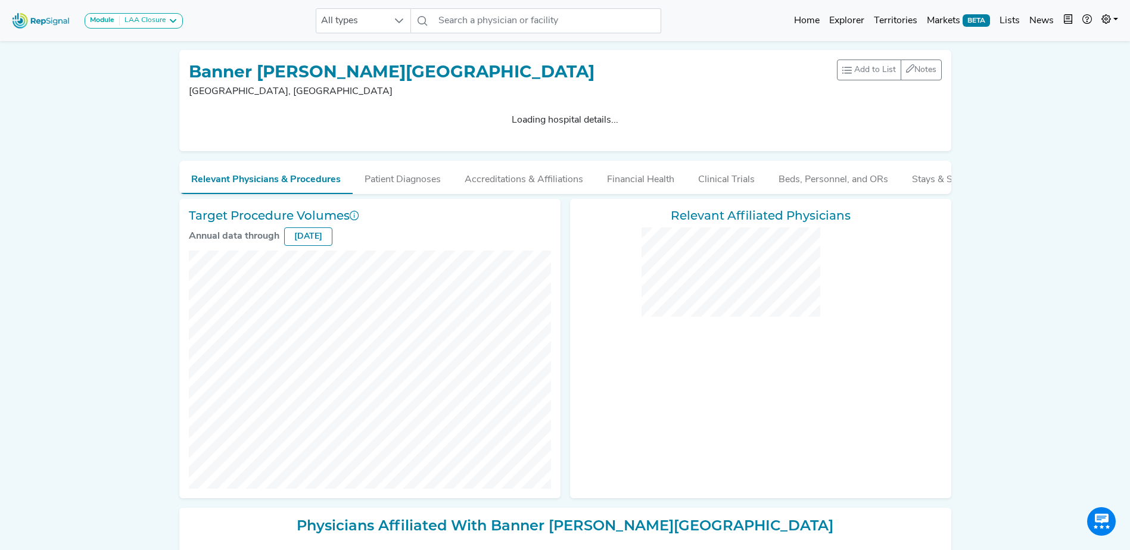
checkbox input "false"
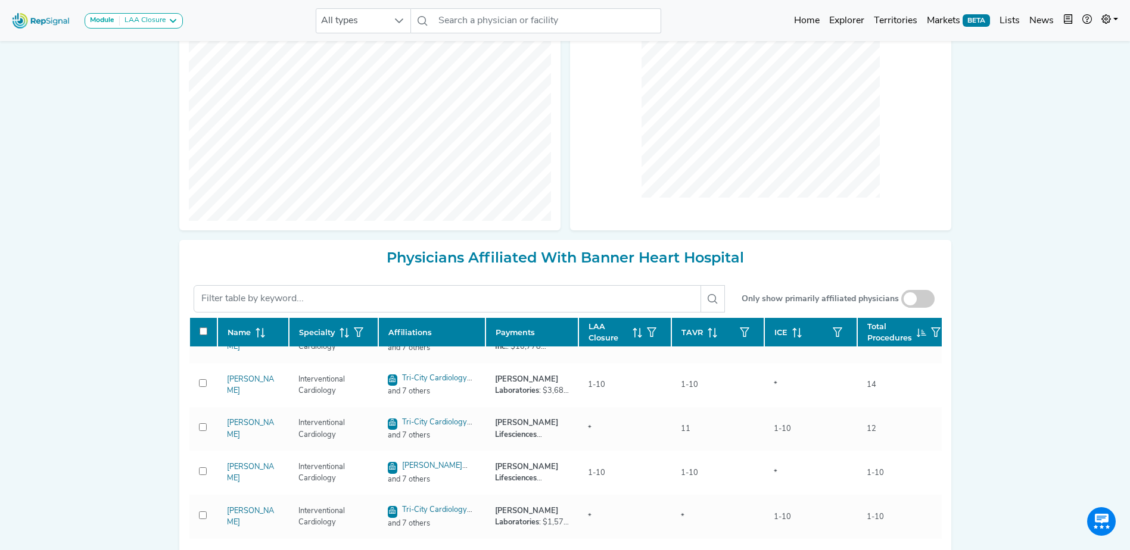
scroll to position [715, 0]
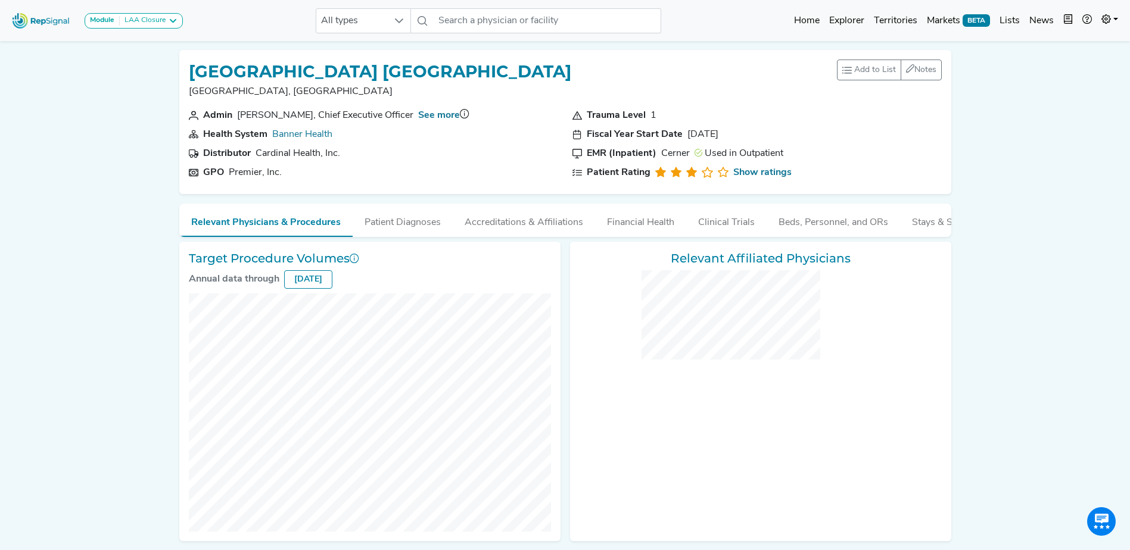
scroll to position [64, 0]
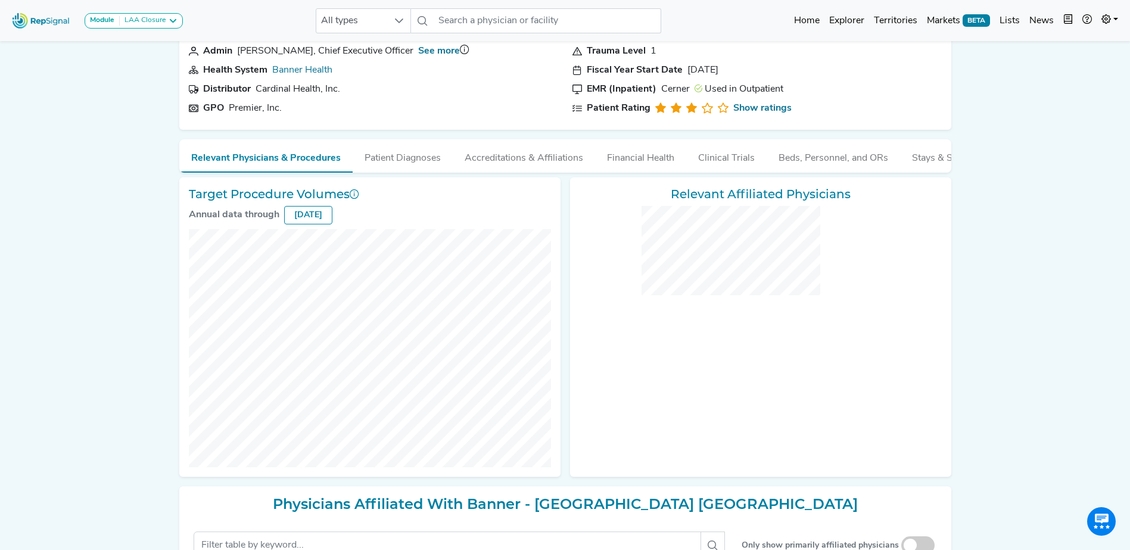
checkbox input "false"
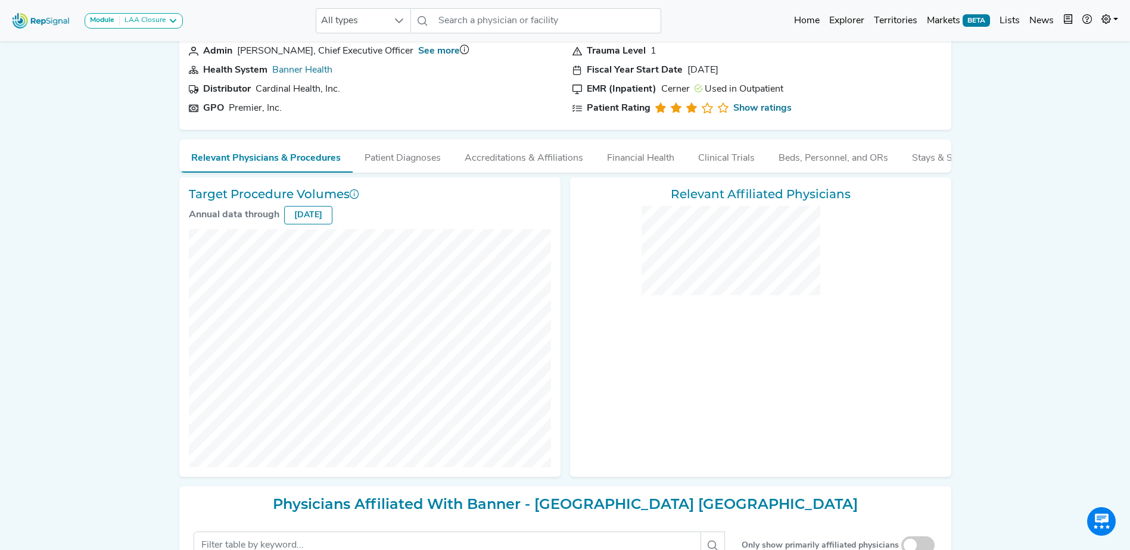
checkbox input "false"
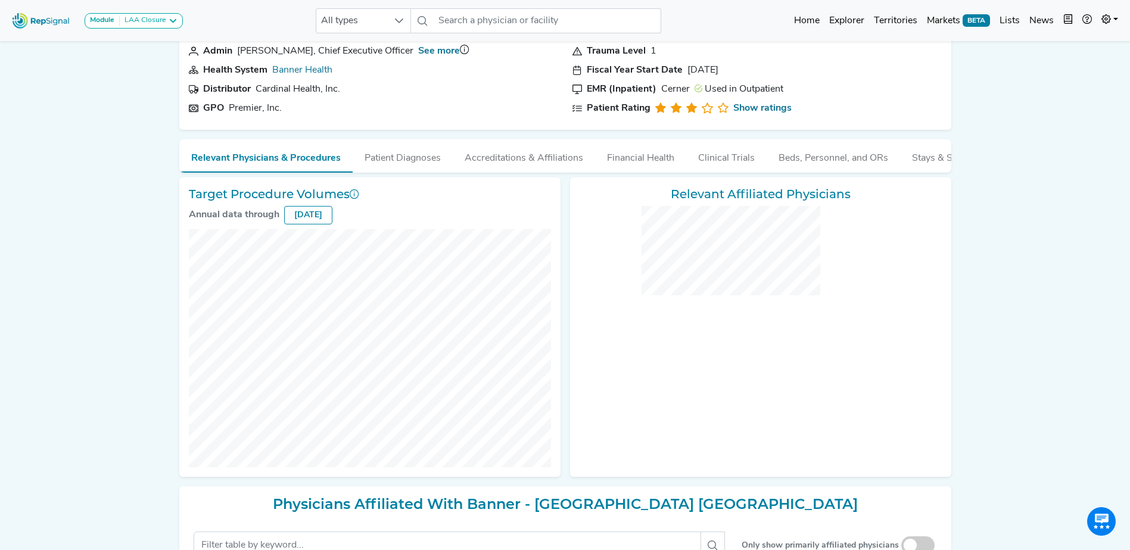
checkbox input "false"
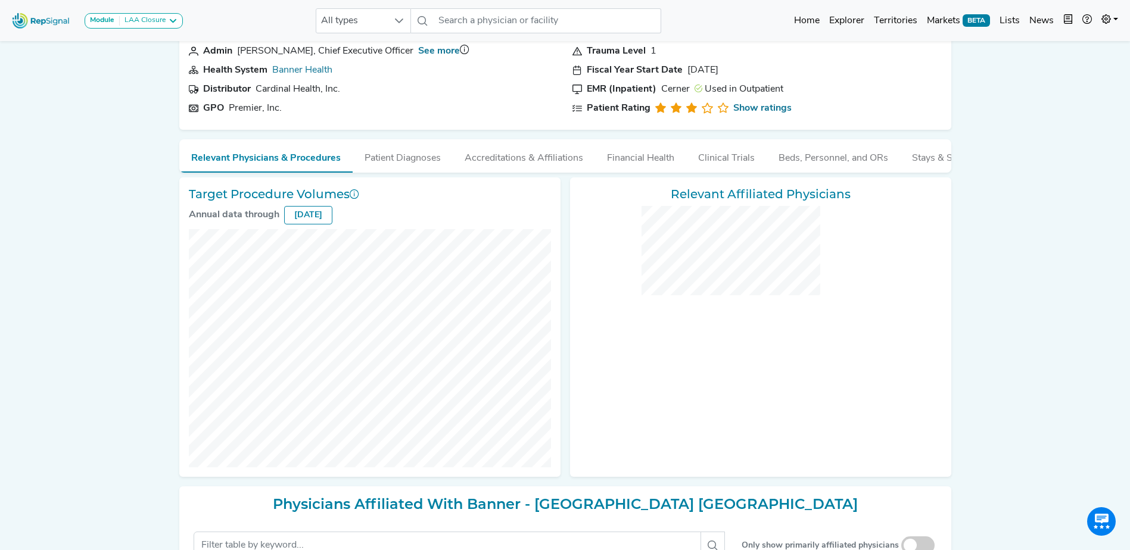
checkbox input "false"
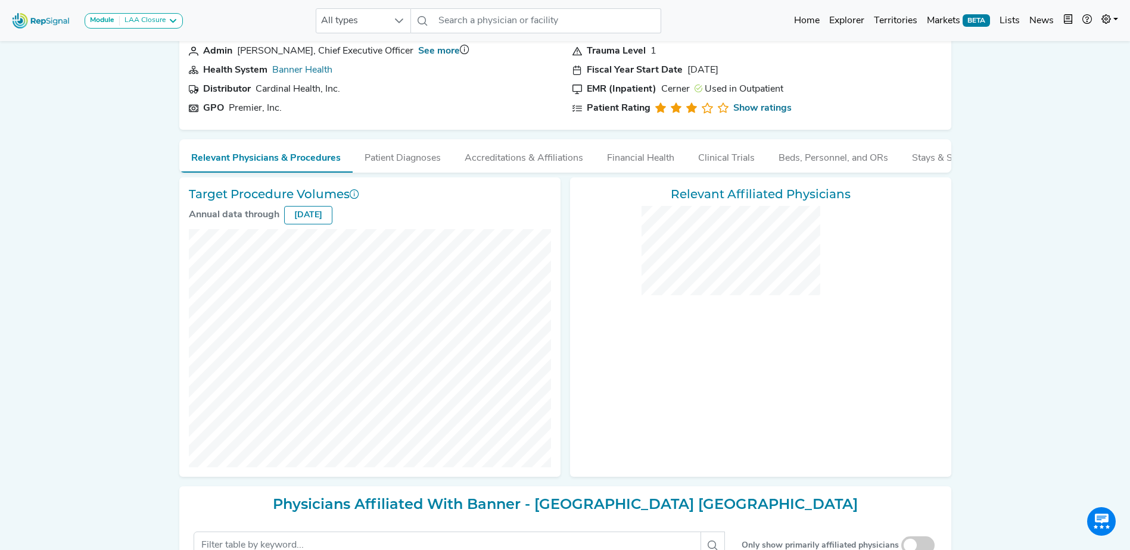
checkbox input "false"
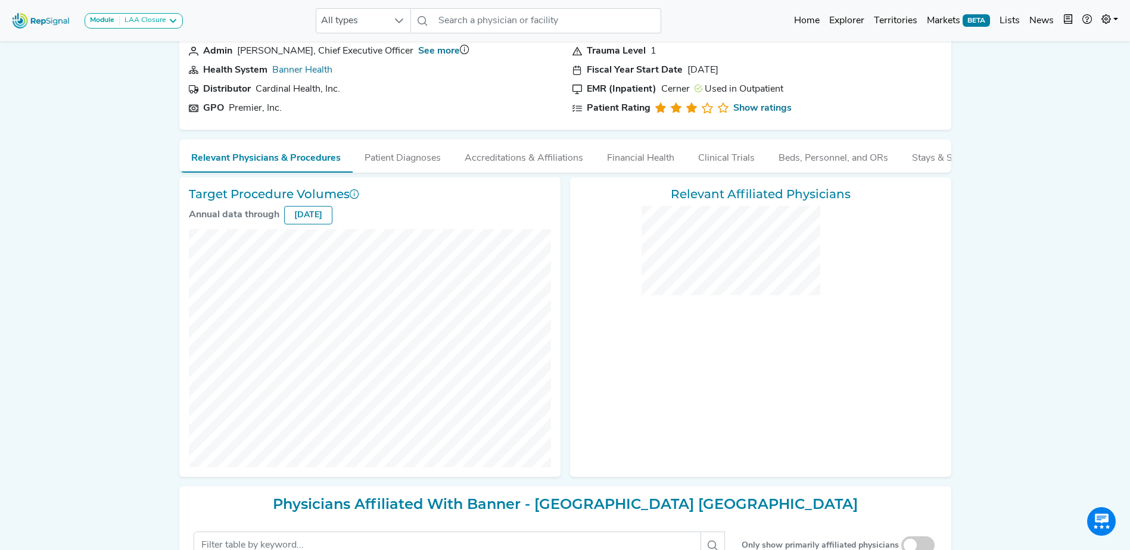
checkbox input "false"
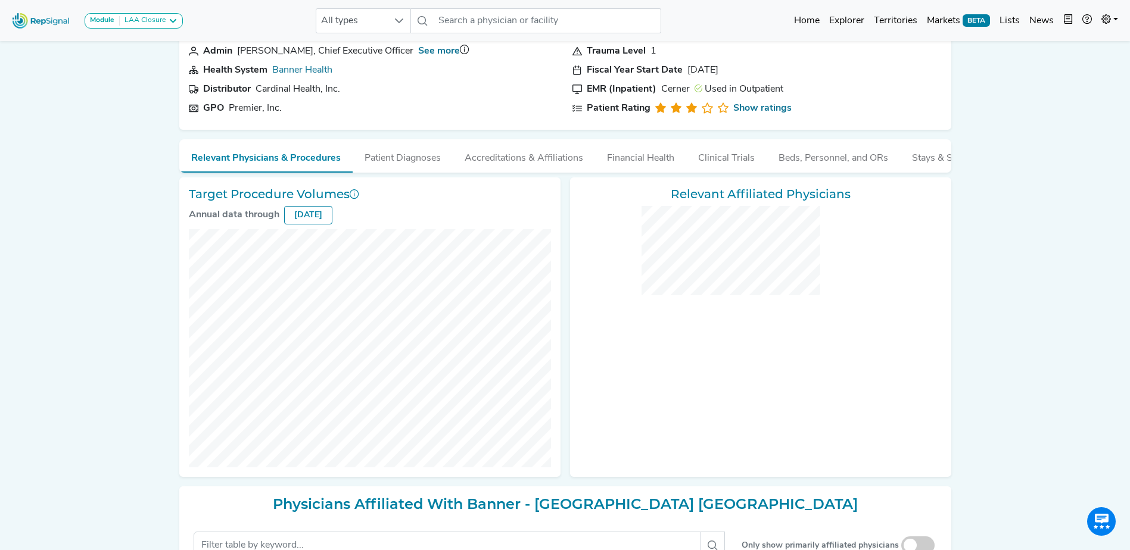
checkbox input "false"
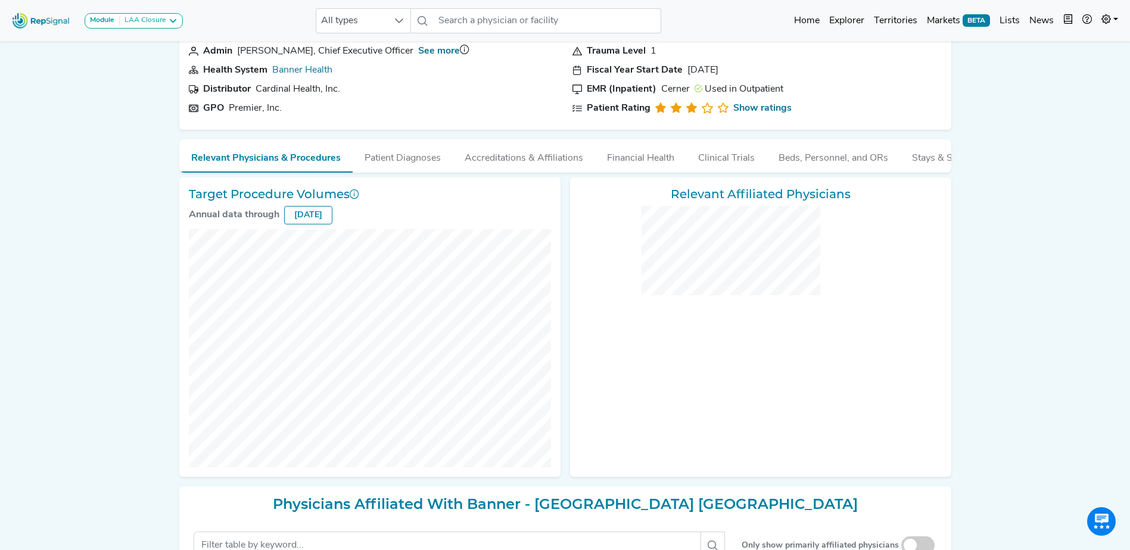
checkbox input "false"
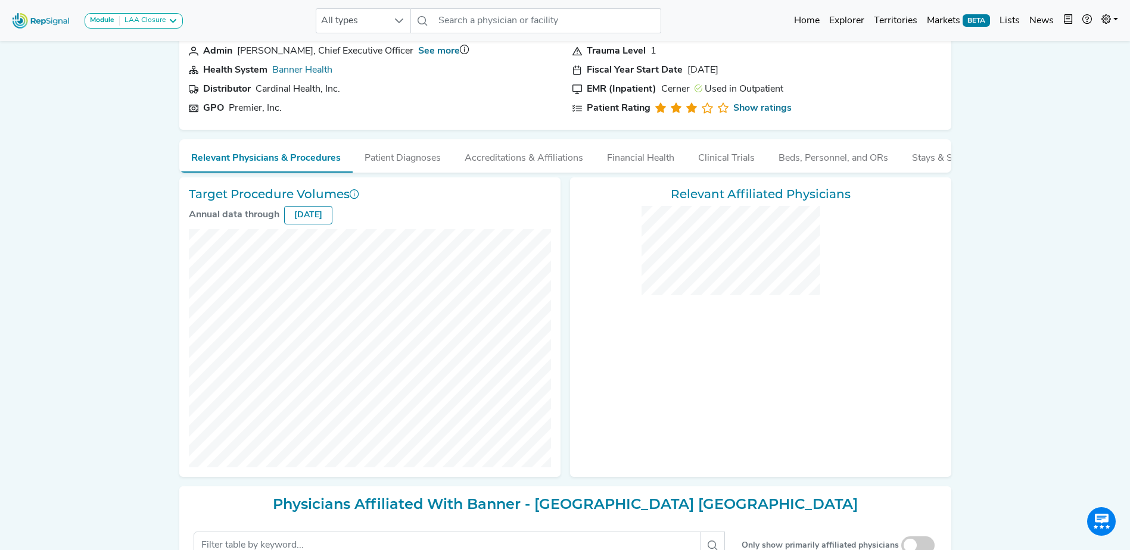
checkbox input "false"
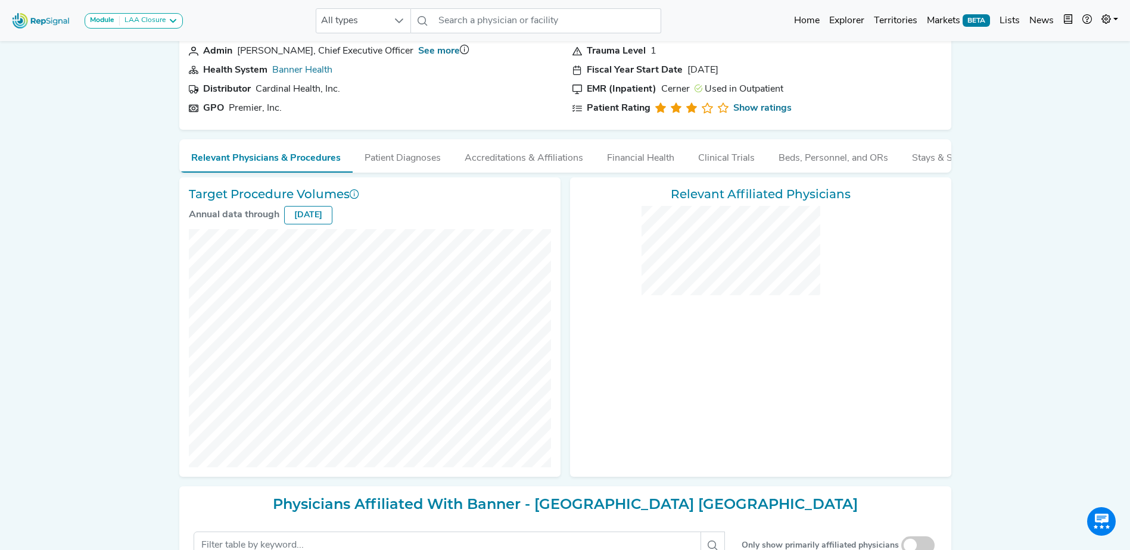
checkbox input "false"
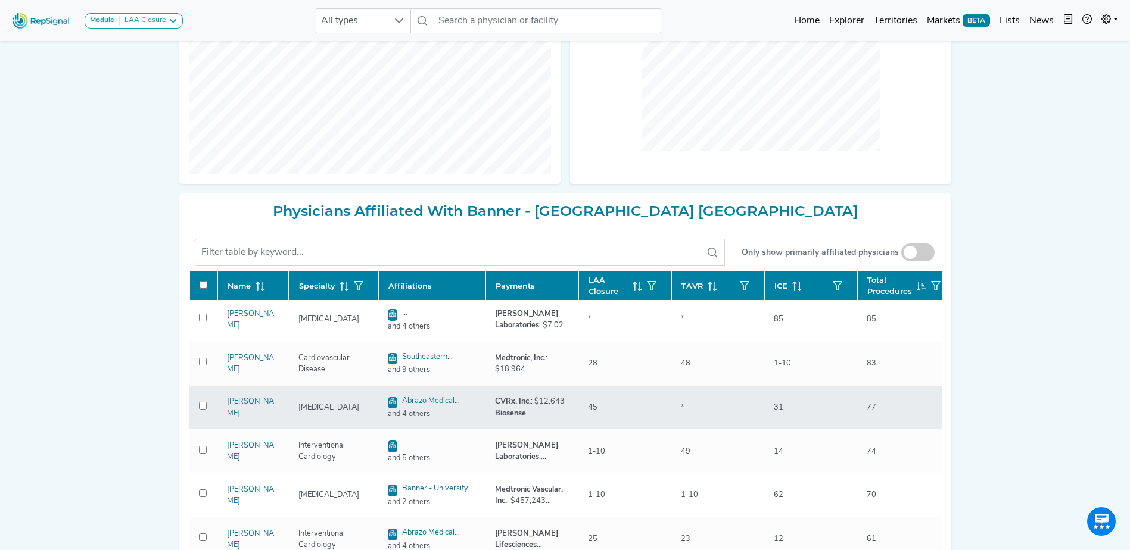
scroll to position [0, 0]
